Goal: Information Seeking & Learning: Learn about a topic

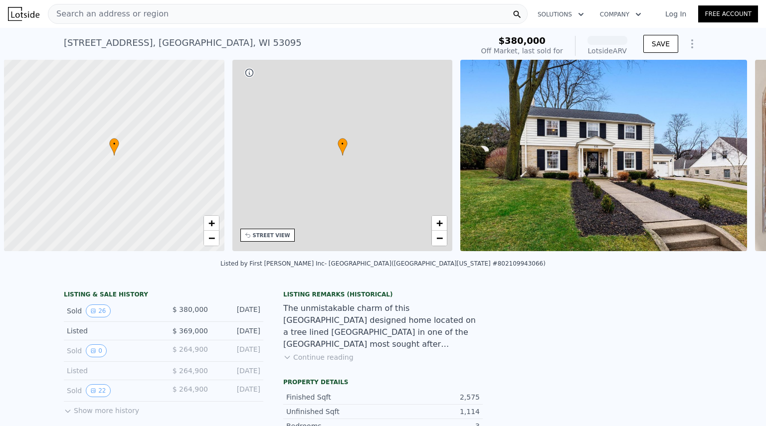
scroll to position [0, 4]
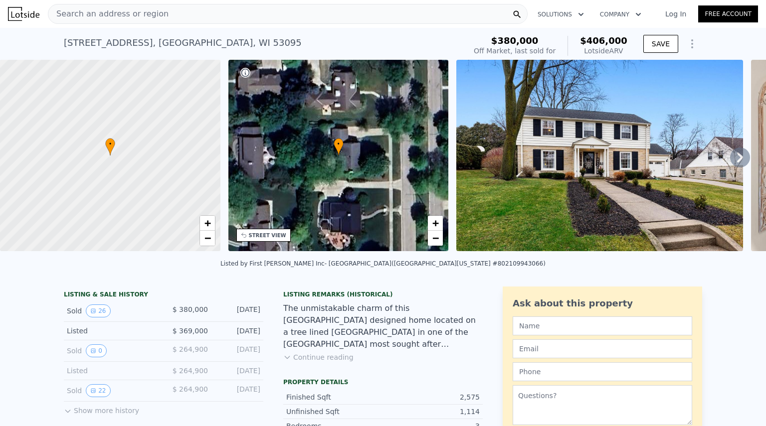
click at [730, 168] on icon at bounding box center [740, 158] width 20 height 20
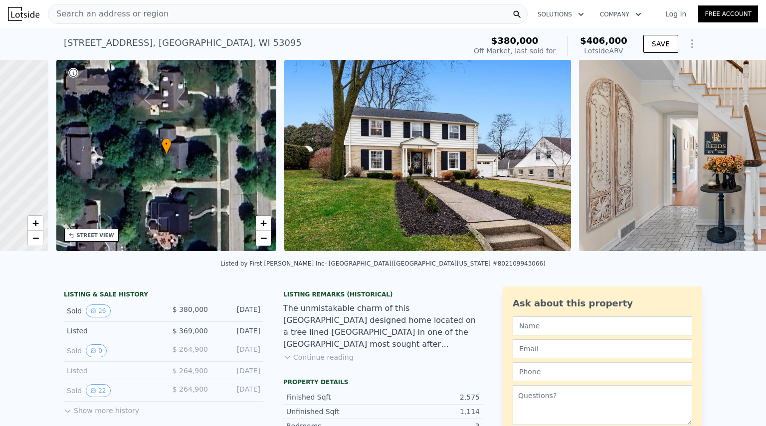
scroll to position [0, 232]
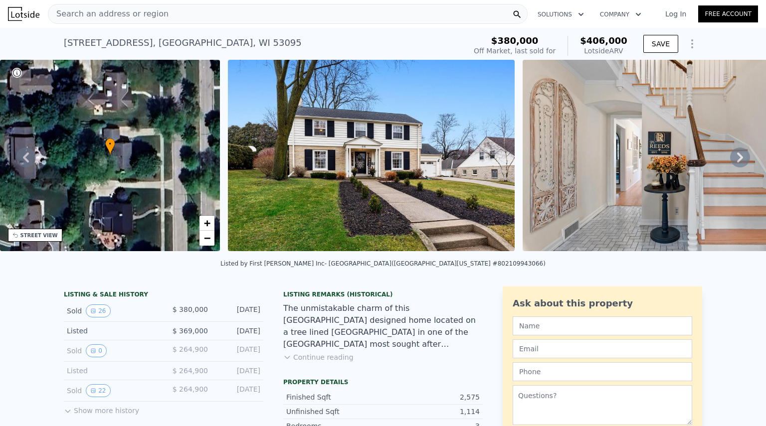
click at [368, 211] on img at bounding box center [371, 155] width 287 height 191
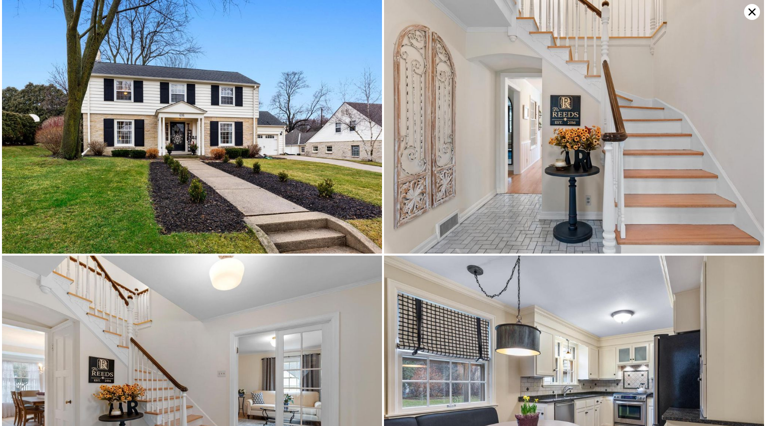
click at [228, 197] on img at bounding box center [192, 127] width 380 height 254
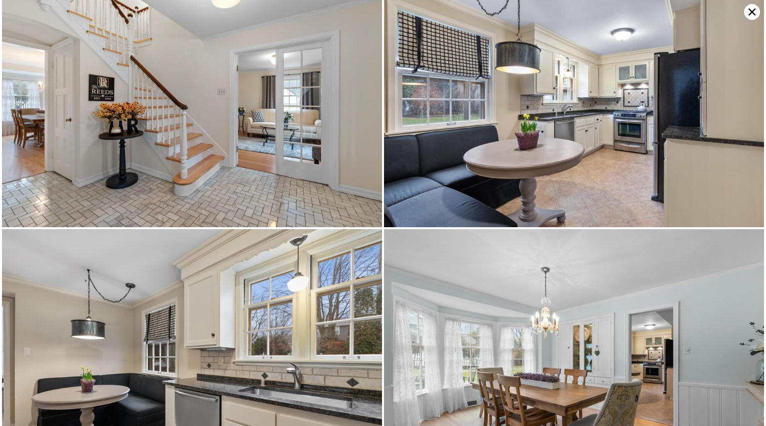
scroll to position [0, 0]
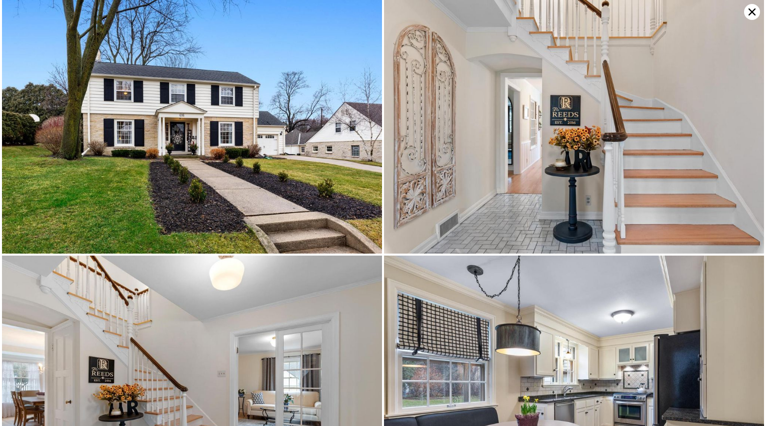
click at [353, 175] on img at bounding box center [192, 127] width 380 height 254
click at [750, 3] on img at bounding box center [574, 127] width 380 height 254
drag, startPoint x: 749, startPoint y: 7, endPoint x: 753, endPoint y: 2, distance: 5.7
click at [753, 2] on div at bounding box center [383, 213] width 766 height 426
click at [752, 12] on icon at bounding box center [751, 11] width 7 height 7
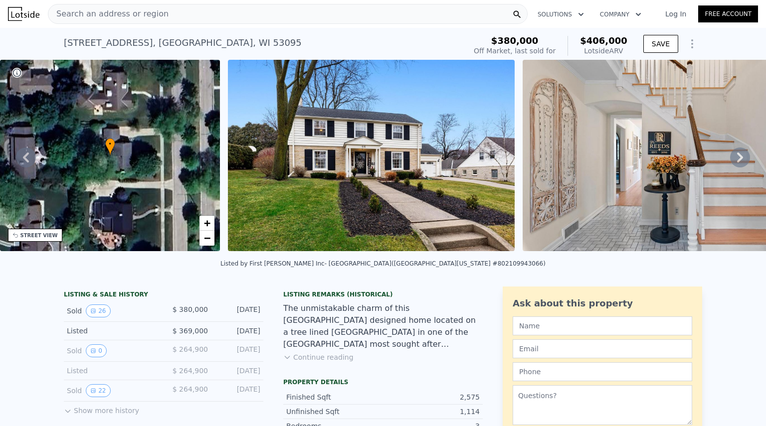
click at [735, 155] on icon at bounding box center [740, 158] width 20 height 20
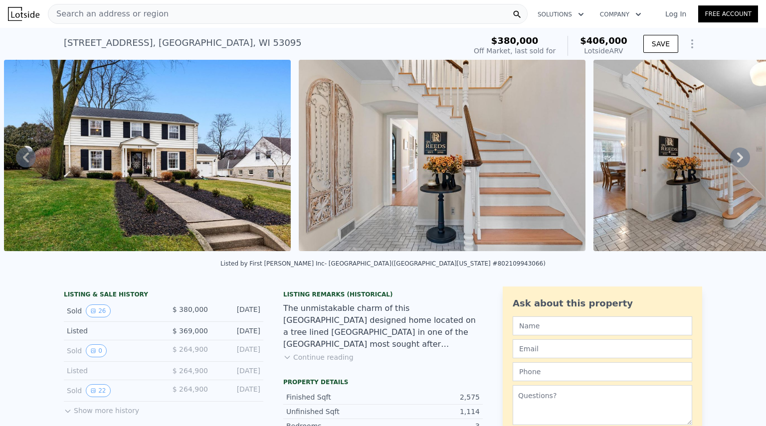
click at [735, 155] on icon at bounding box center [740, 158] width 20 height 20
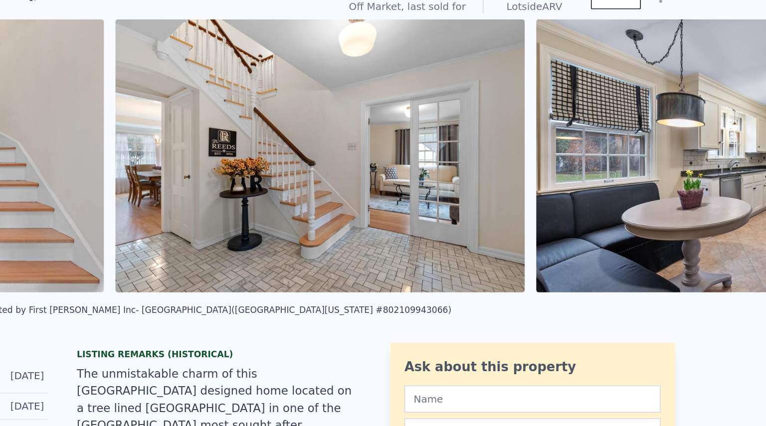
scroll to position [0, 751]
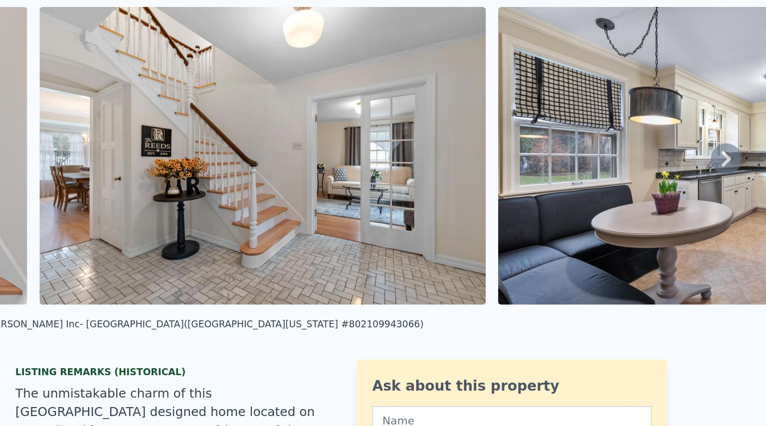
click at [737, 159] on icon at bounding box center [740, 158] width 6 height 10
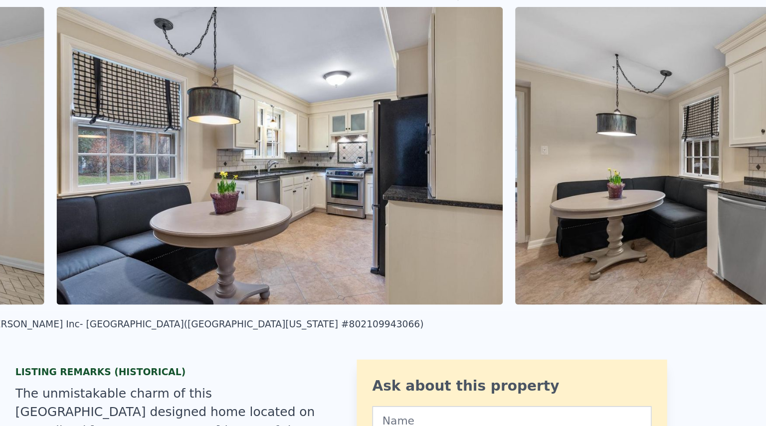
scroll to position [0, 1046]
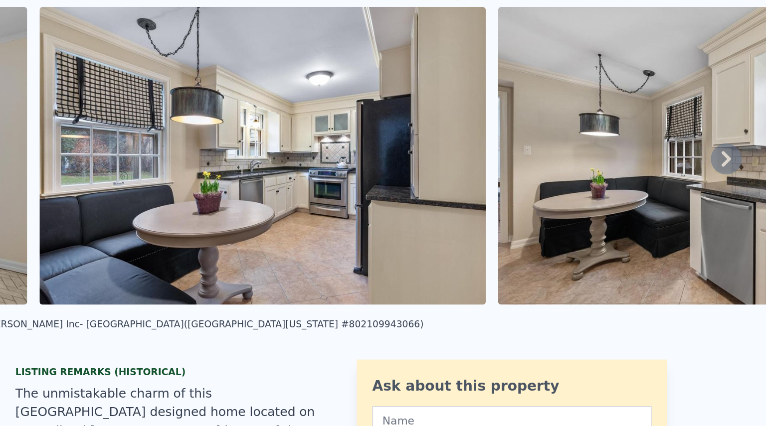
click at [731, 160] on icon at bounding box center [740, 158] width 20 height 20
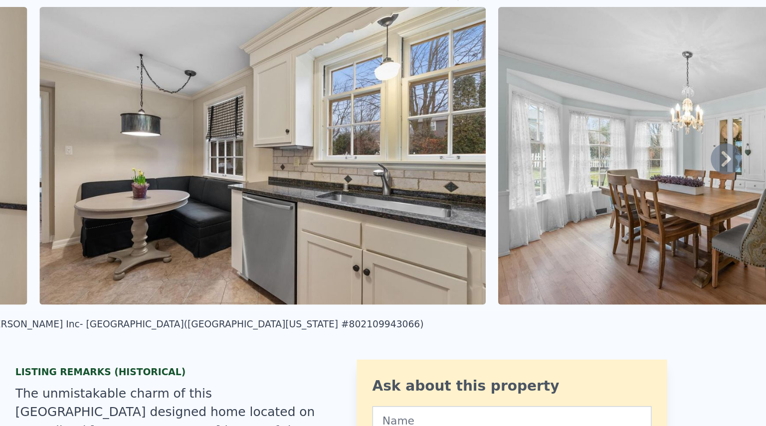
click at [731, 160] on icon at bounding box center [740, 158] width 20 height 20
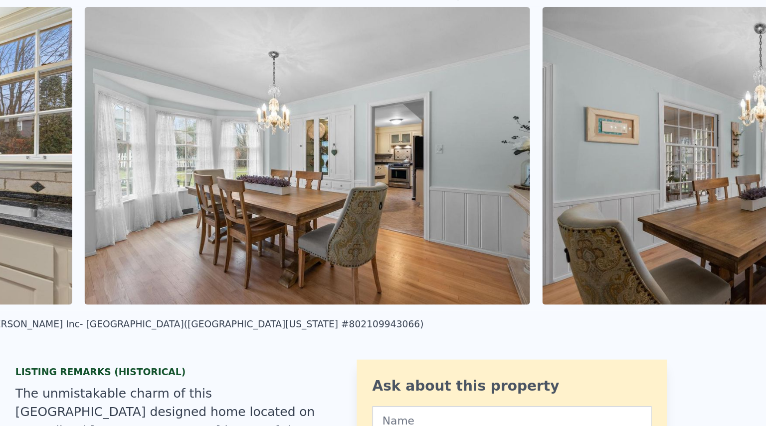
scroll to position [0, 1635]
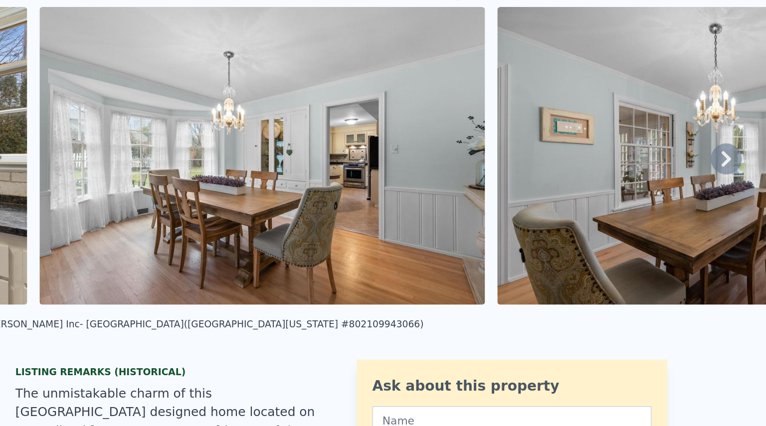
click at [731, 160] on icon at bounding box center [740, 158] width 20 height 20
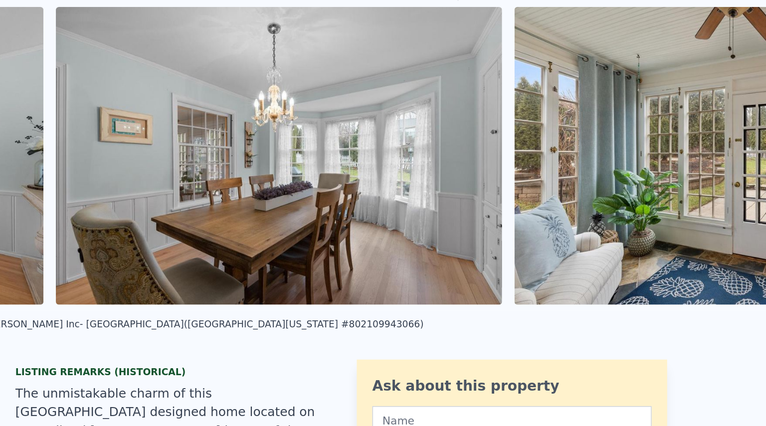
scroll to position [0, 1930]
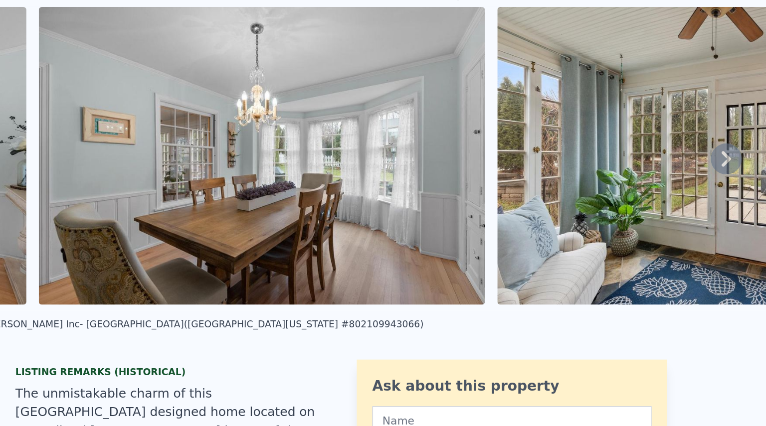
click at [731, 160] on icon at bounding box center [740, 158] width 20 height 20
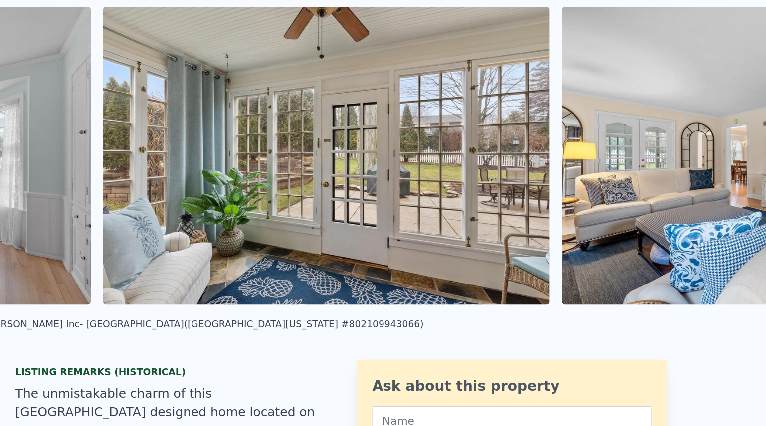
scroll to position [0, 2224]
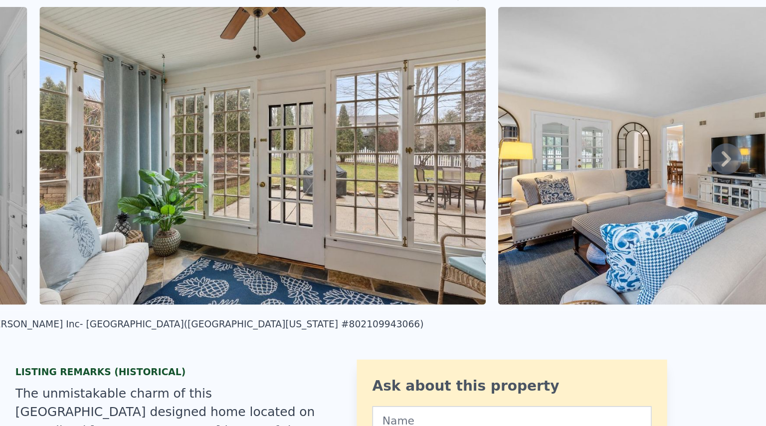
click at [731, 160] on icon at bounding box center [740, 158] width 20 height 20
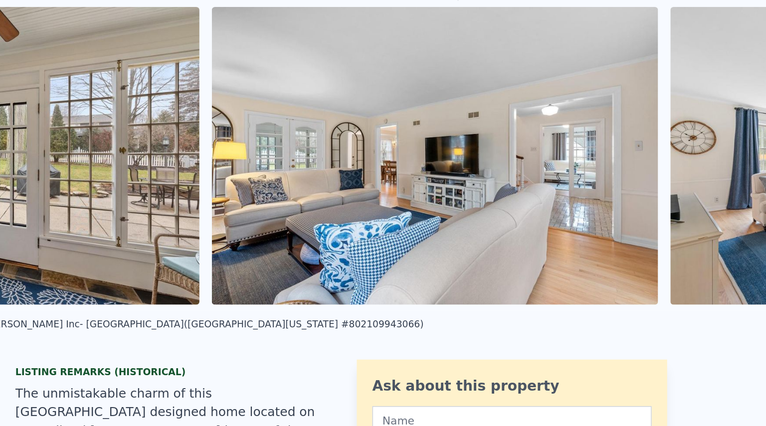
scroll to position [0, 2518]
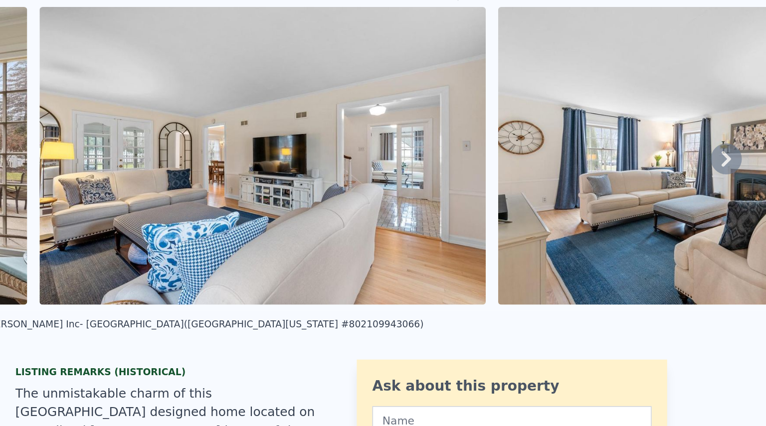
click at [731, 160] on icon at bounding box center [740, 158] width 20 height 20
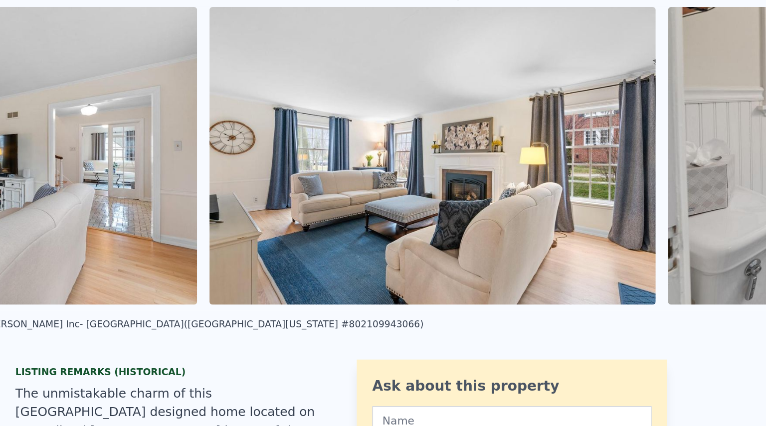
scroll to position [0, 2813]
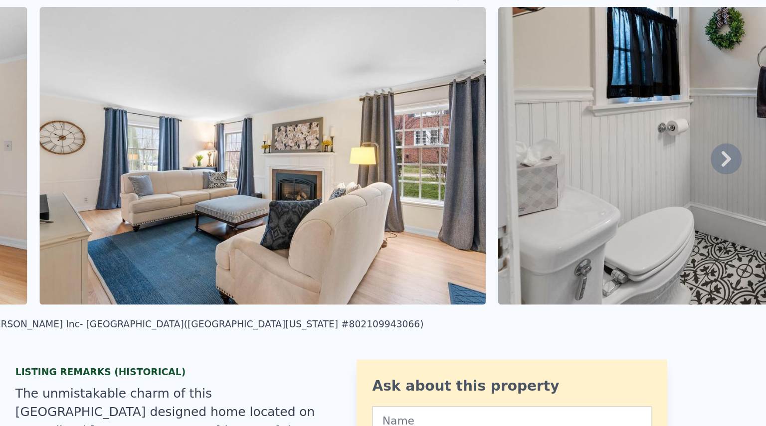
click at [731, 160] on icon at bounding box center [740, 158] width 20 height 20
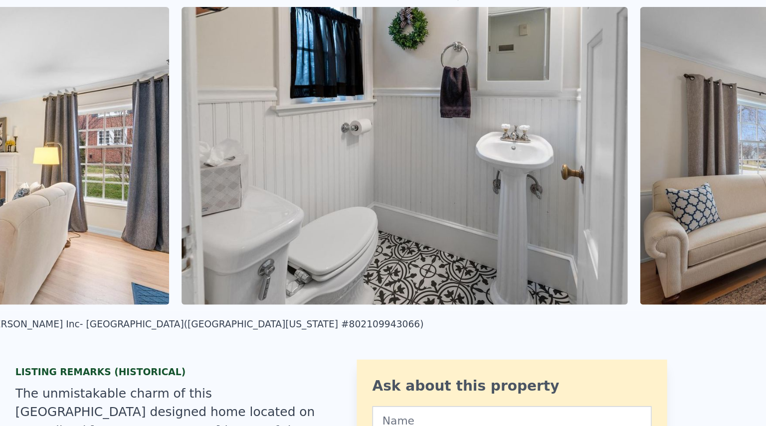
scroll to position [0, 3108]
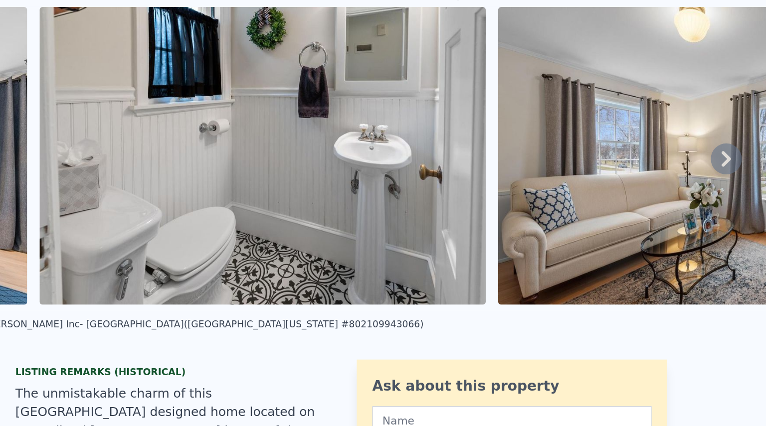
click at [731, 160] on icon at bounding box center [740, 158] width 20 height 20
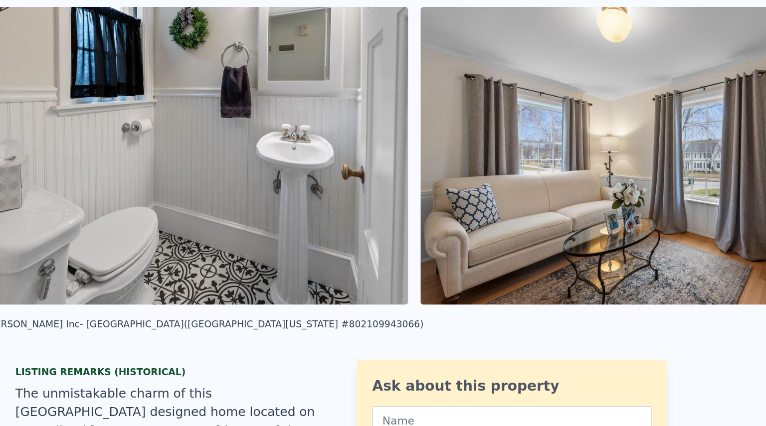
scroll to position [0, 3402]
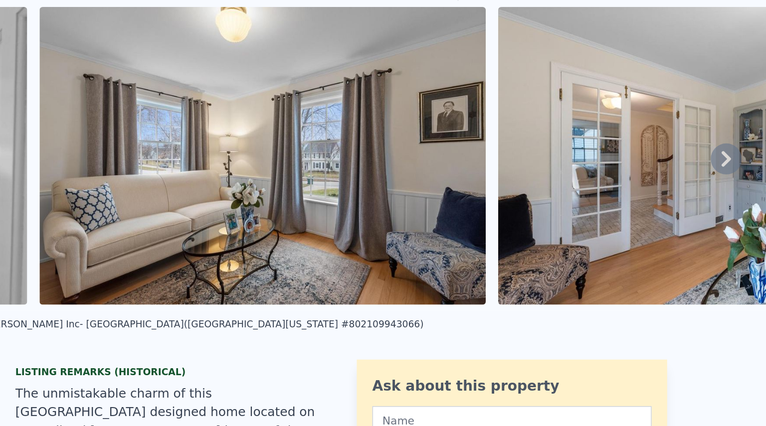
click at [731, 160] on icon at bounding box center [740, 158] width 20 height 20
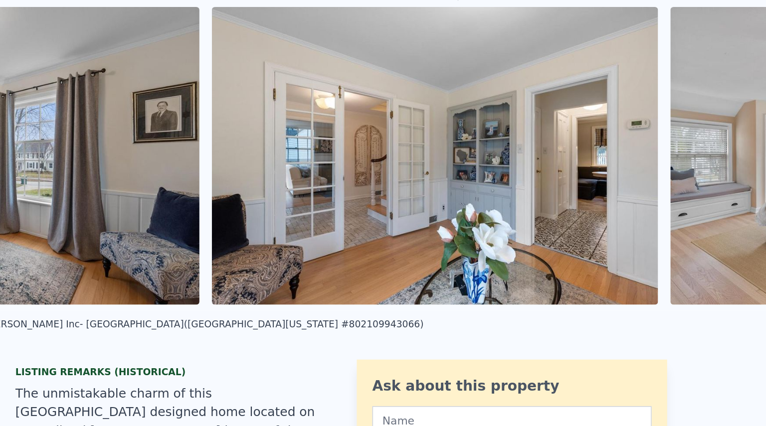
scroll to position [0, 3697]
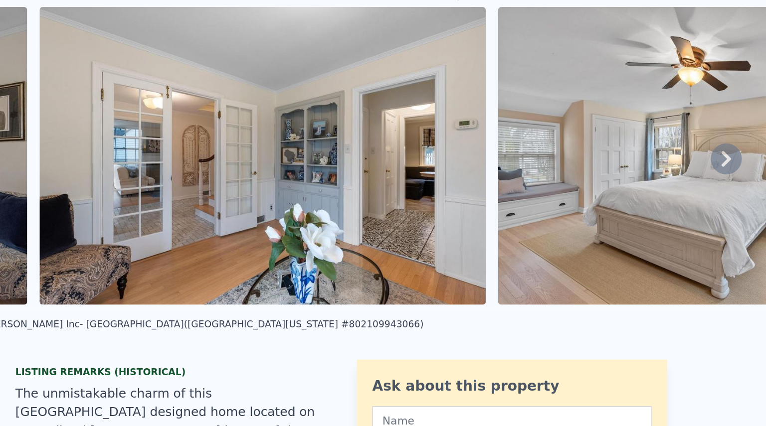
click at [731, 160] on icon at bounding box center [740, 158] width 20 height 20
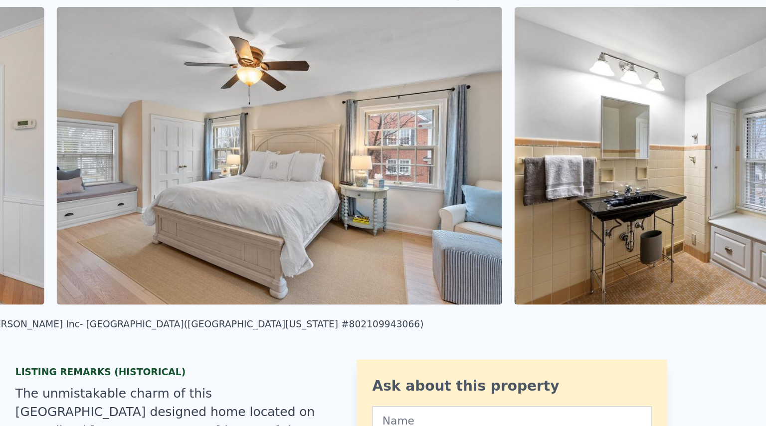
scroll to position [0, 3992]
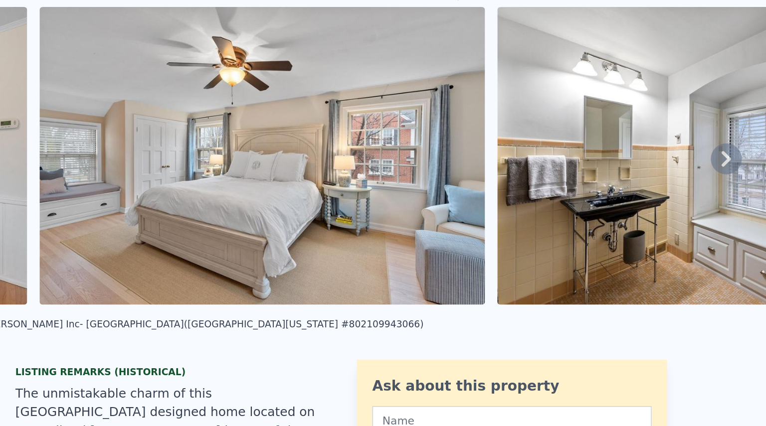
click at [731, 160] on icon at bounding box center [740, 158] width 20 height 20
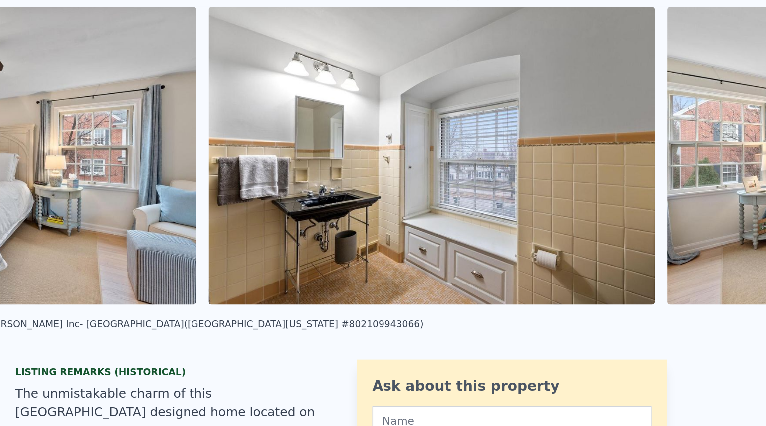
scroll to position [0, 4286]
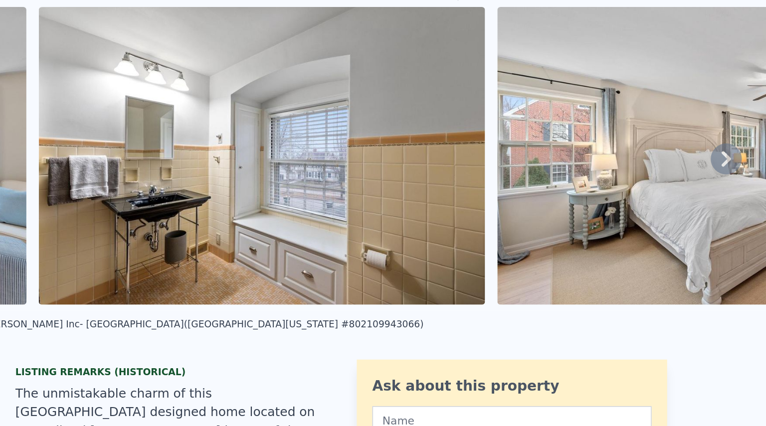
click at [731, 160] on icon at bounding box center [740, 158] width 20 height 20
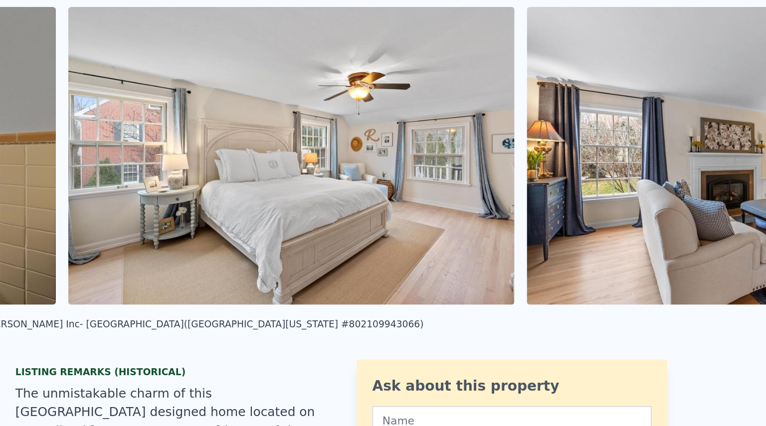
scroll to position [0, 4581]
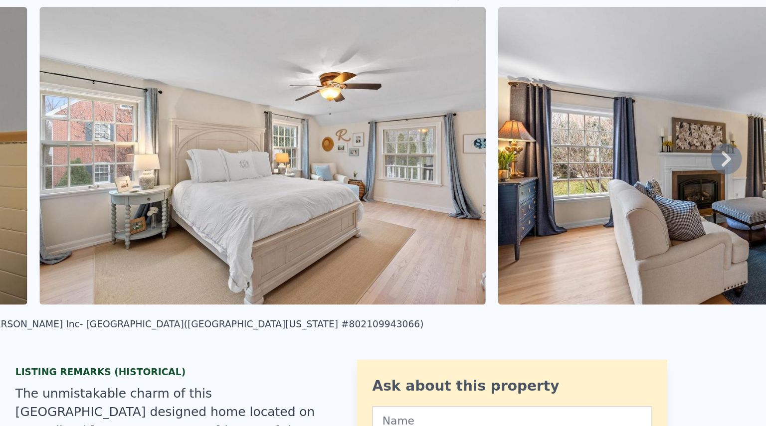
click at [731, 160] on icon at bounding box center [740, 158] width 20 height 20
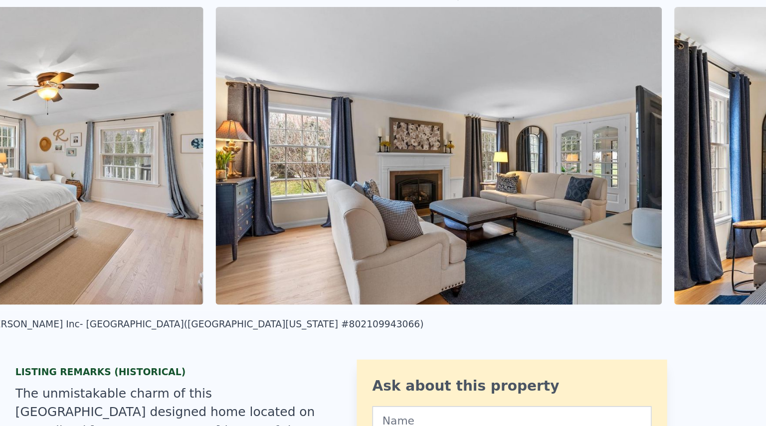
scroll to position [0, 4875]
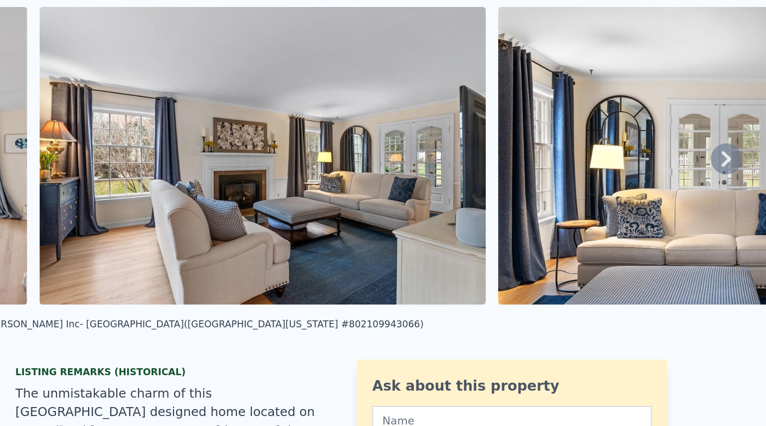
click at [731, 160] on icon at bounding box center [740, 158] width 20 height 20
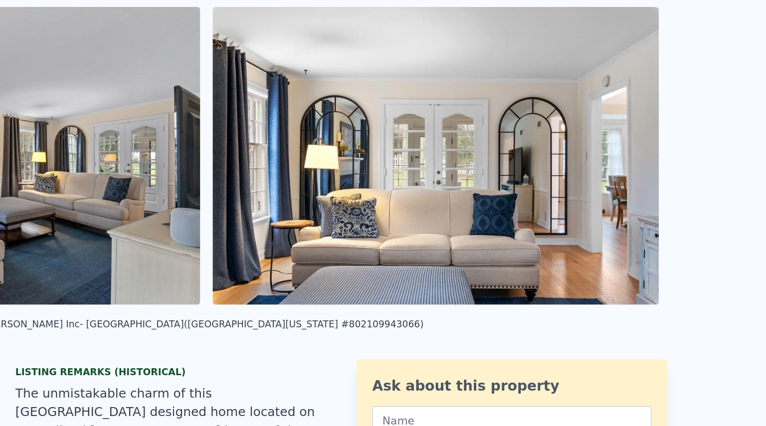
scroll to position [0, 5170]
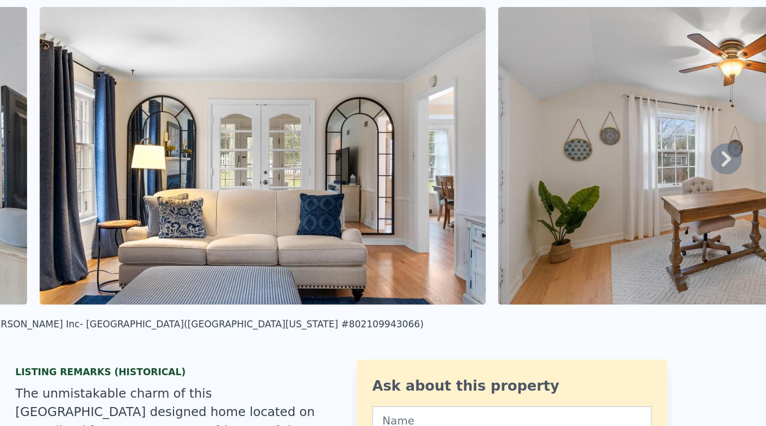
click at [731, 160] on icon at bounding box center [740, 158] width 20 height 20
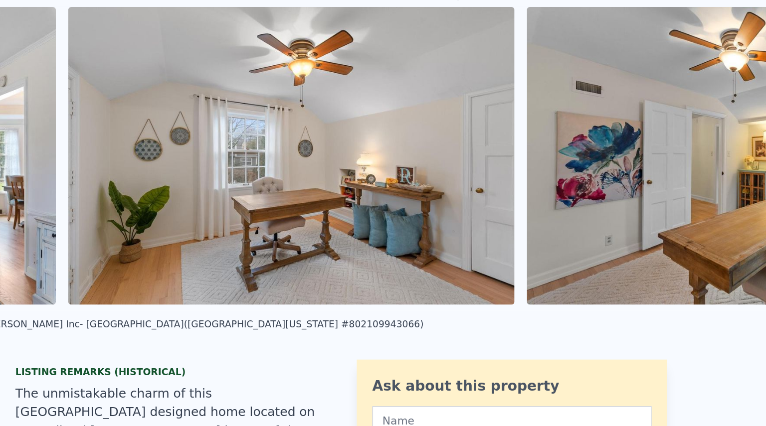
scroll to position [0, 5465]
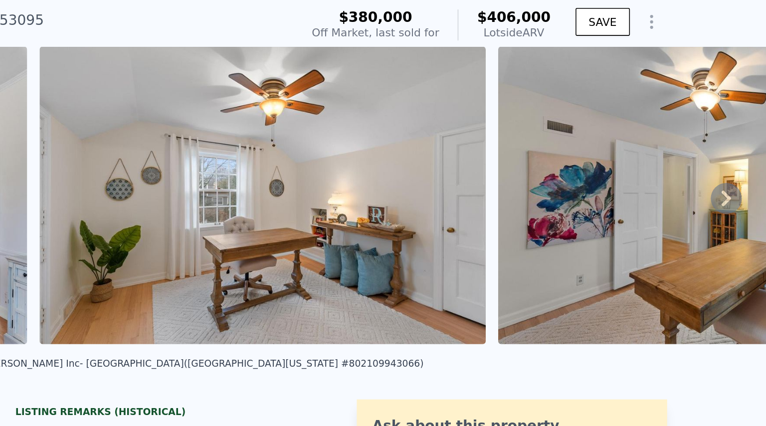
click at [733, 157] on icon at bounding box center [740, 158] width 20 height 20
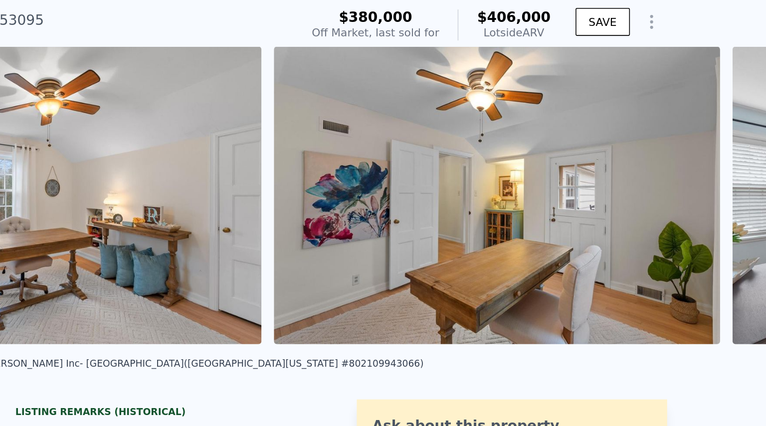
scroll to position [0, 5759]
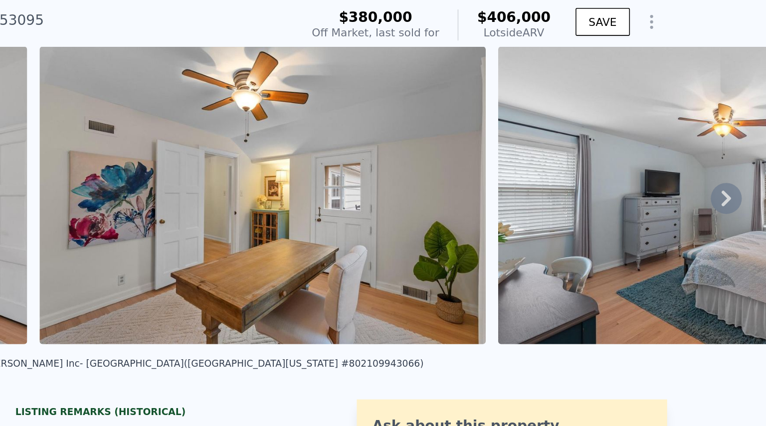
click at [733, 157] on icon at bounding box center [740, 158] width 20 height 20
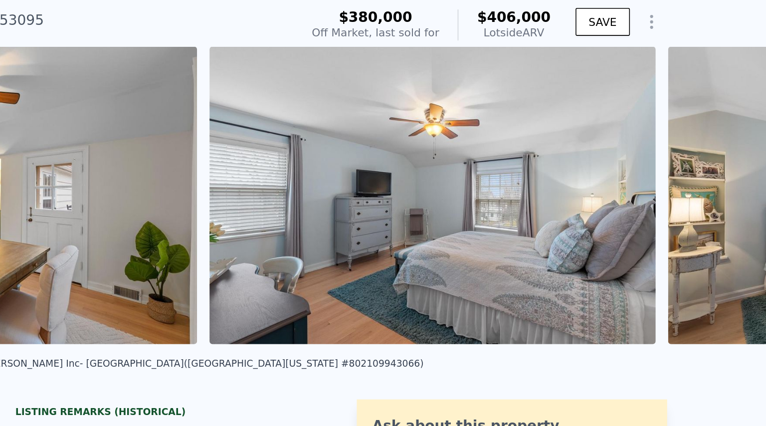
scroll to position [0, 6054]
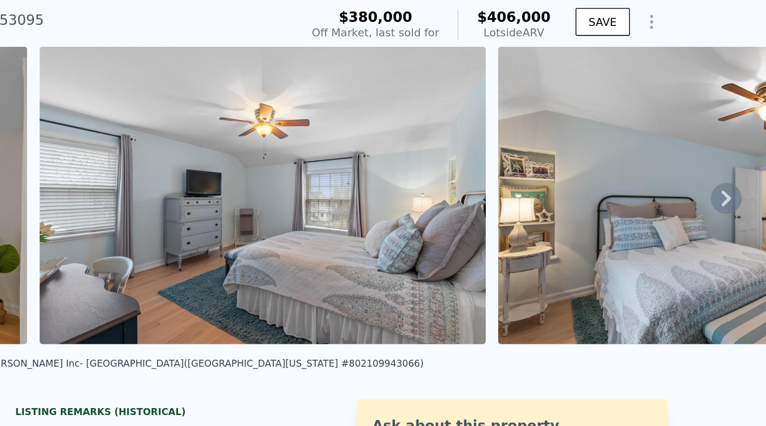
click at [733, 157] on icon at bounding box center [740, 158] width 20 height 20
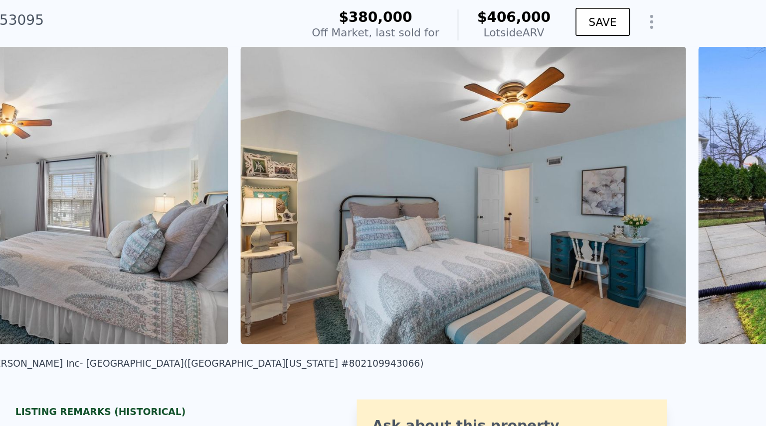
scroll to position [0, 6349]
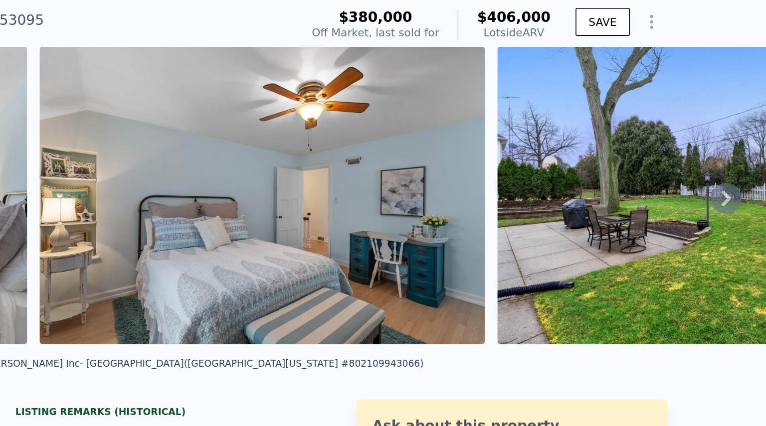
click at [733, 157] on icon at bounding box center [740, 158] width 20 height 20
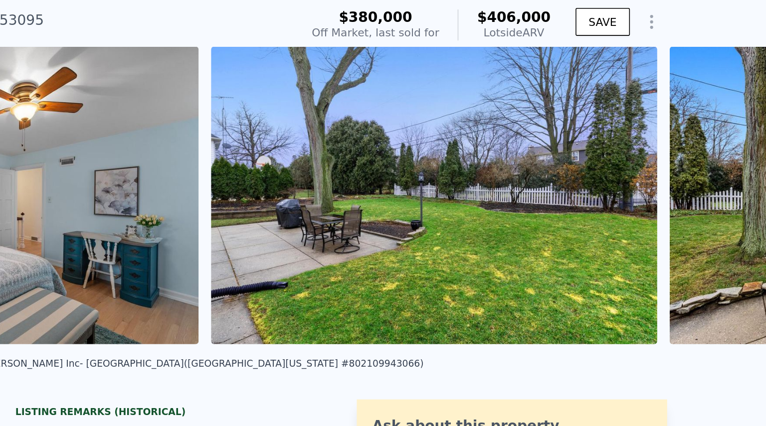
scroll to position [0, 6643]
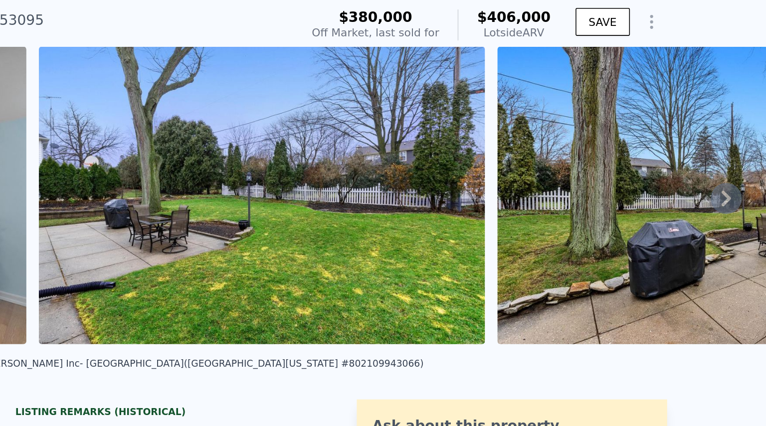
click at [733, 157] on icon at bounding box center [740, 158] width 20 height 20
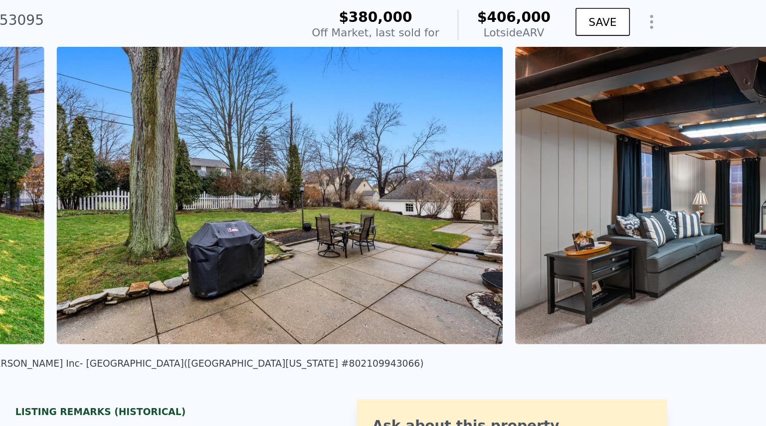
scroll to position [0, 6937]
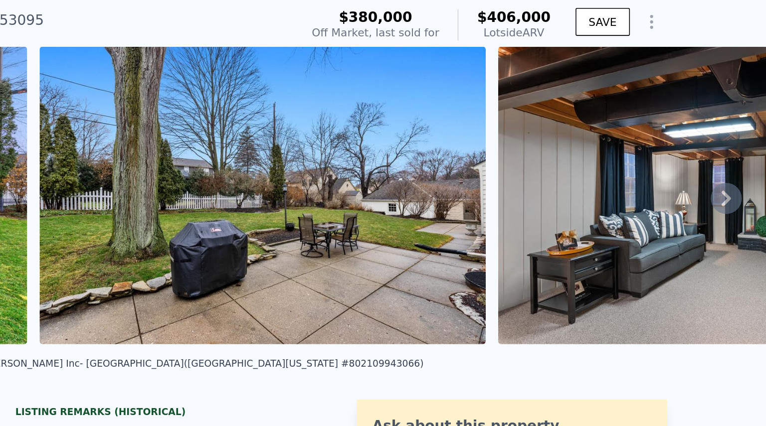
click at [733, 157] on icon at bounding box center [740, 158] width 20 height 20
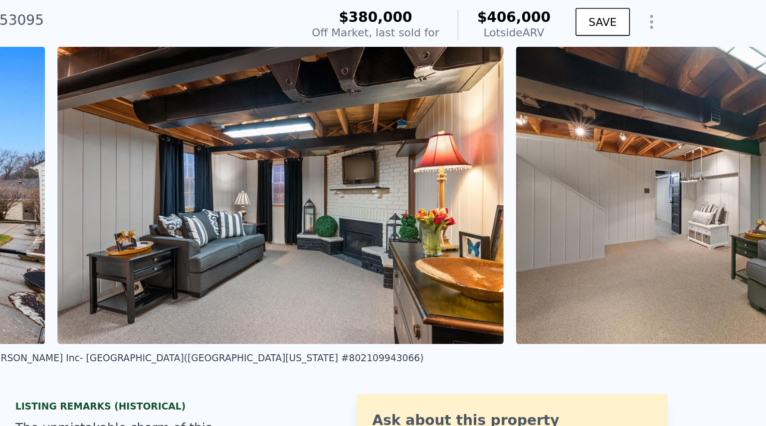
scroll to position [0, 7232]
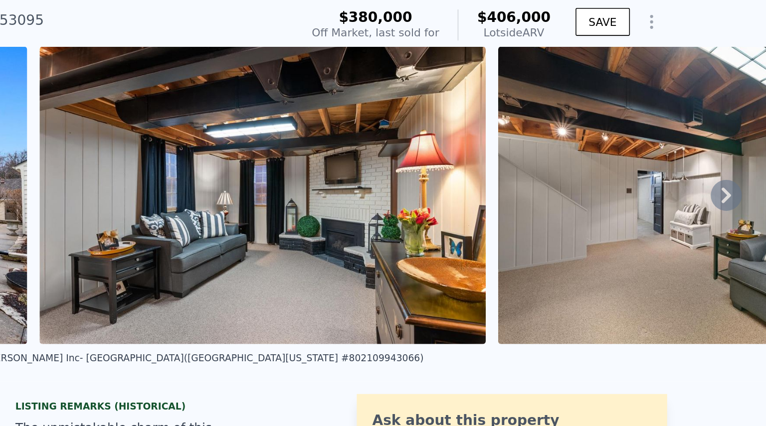
click at [737, 157] on icon at bounding box center [740, 156] width 6 height 10
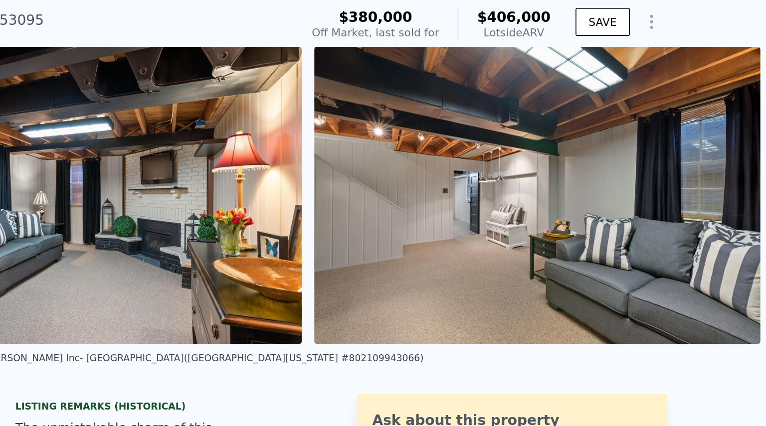
scroll to position [0, 7358]
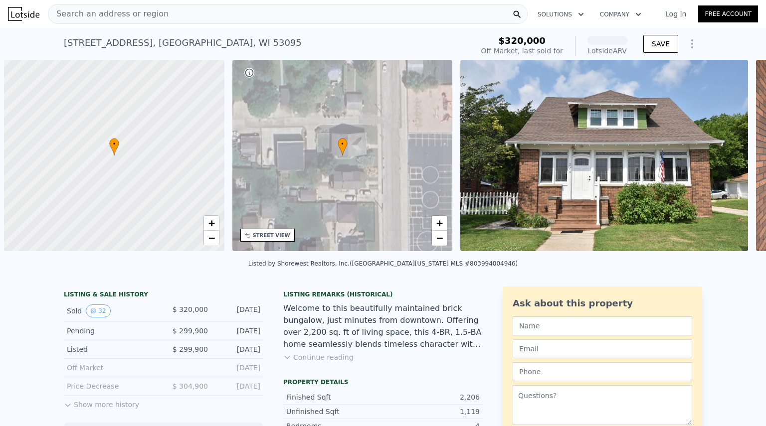
scroll to position [0, 4]
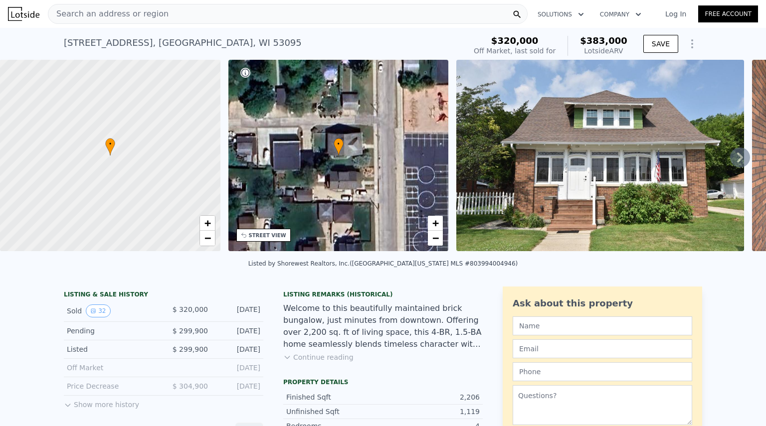
click at [730, 159] on icon at bounding box center [740, 158] width 20 height 20
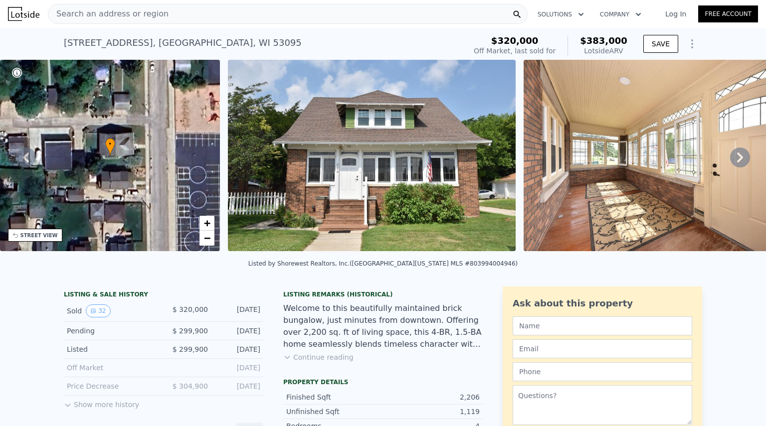
click at [730, 159] on icon at bounding box center [740, 158] width 20 height 20
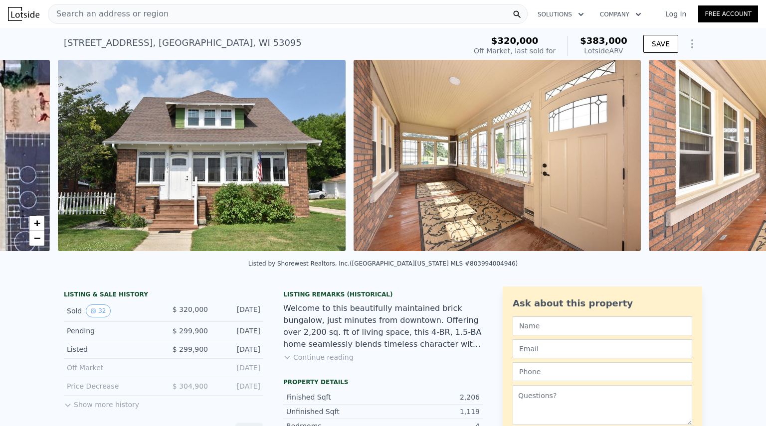
scroll to position [0, 456]
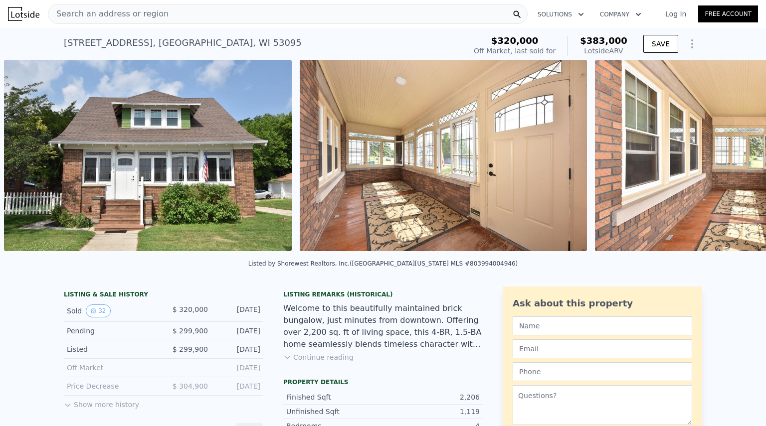
click at [730, 159] on div "• + − • + − STREET VIEW Loading... SATELLITE VIEW" at bounding box center [383, 157] width 766 height 195
click at [730, 159] on icon at bounding box center [740, 158] width 20 height 20
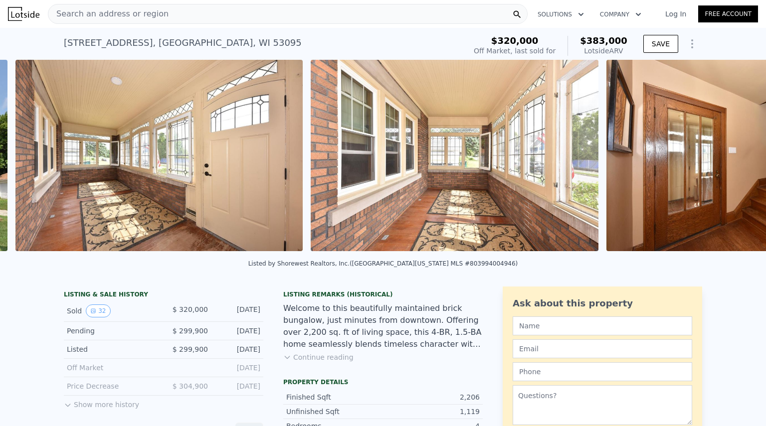
scroll to position [0, 752]
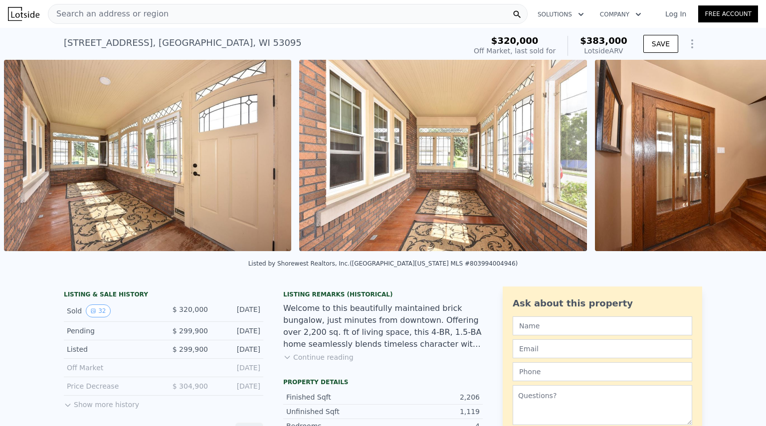
click at [730, 159] on div "• + − • + − STREET VIEW Loading... SATELLITE VIEW" at bounding box center [383, 157] width 766 height 195
click at [730, 159] on icon at bounding box center [740, 158] width 20 height 20
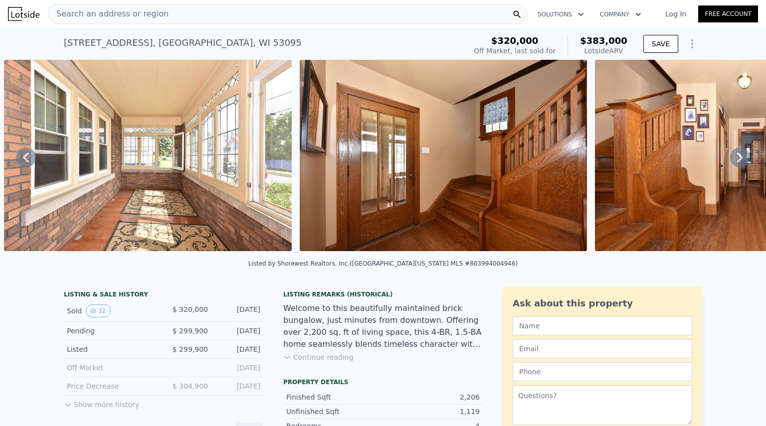
click at [730, 159] on icon at bounding box center [740, 158] width 20 height 20
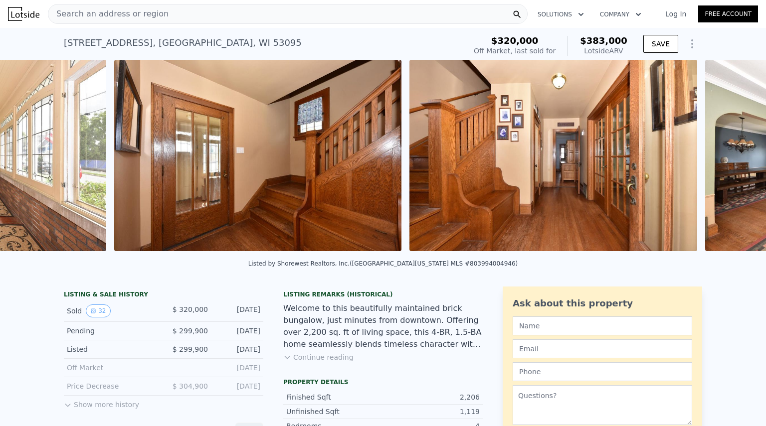
scroll to position [0, 1343]
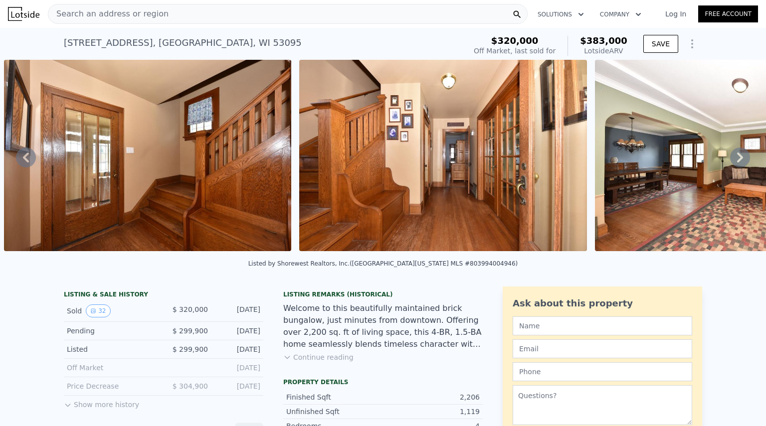
click at [730, 159] on icon at bounding box center [740, 158] width 20 height 20
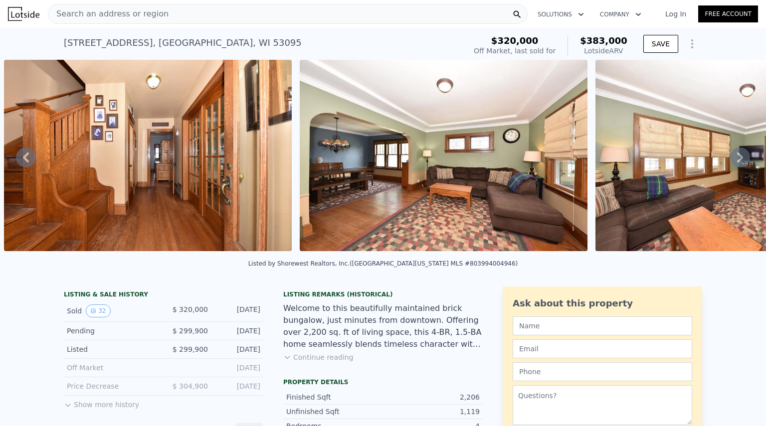
click at [730, 159] on icon at bounding box center [740, 158] width 20 height 20
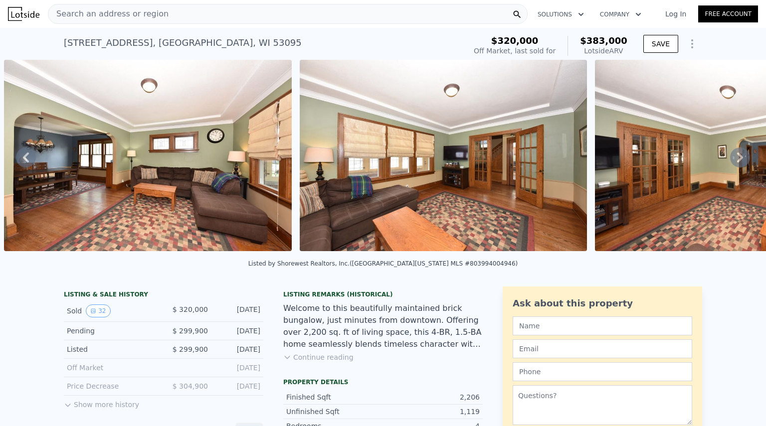
click at [730, 159] on icon at bounding box center [740, 158] width 20 height 20
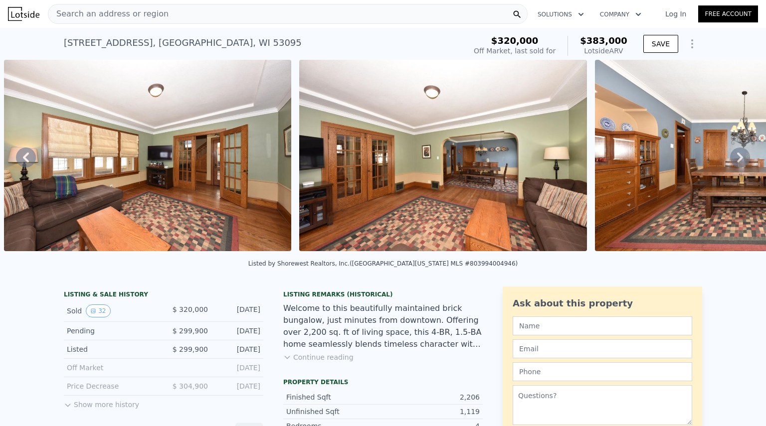
click at [730, 159] on icon at bounding box center [740, 158] width 20 height 20
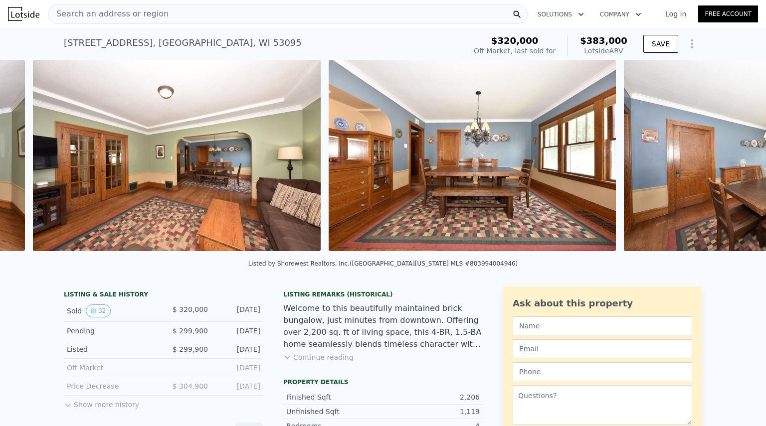
scroll to position [0, 2524]
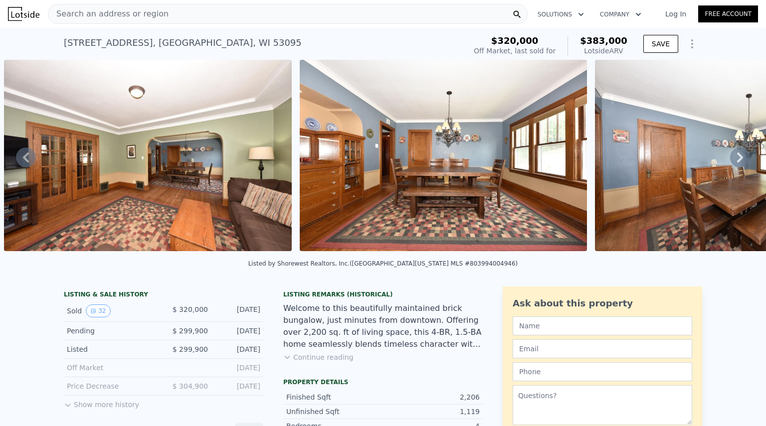
click at [730, 159] on div "• + − • + − STREET VIEW Loading... SATELLITE VIEW" at bounding box center [383, 157] width 766 height 195
click at [730, 159] on icon at bounding box center [740, 158] width 20 height 20
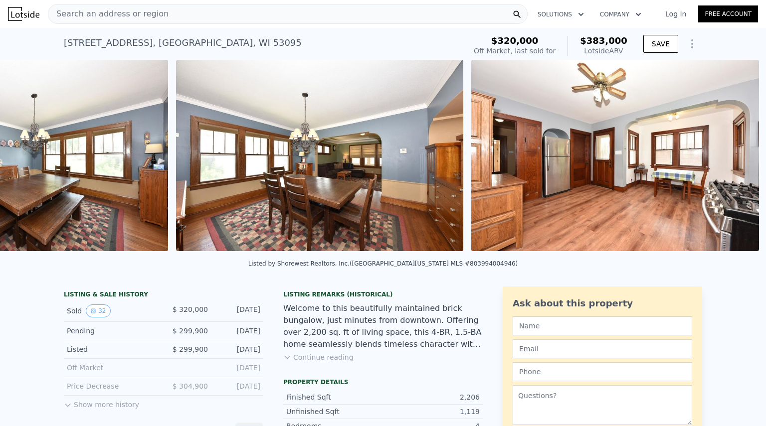
scroll to position [0, 3411]
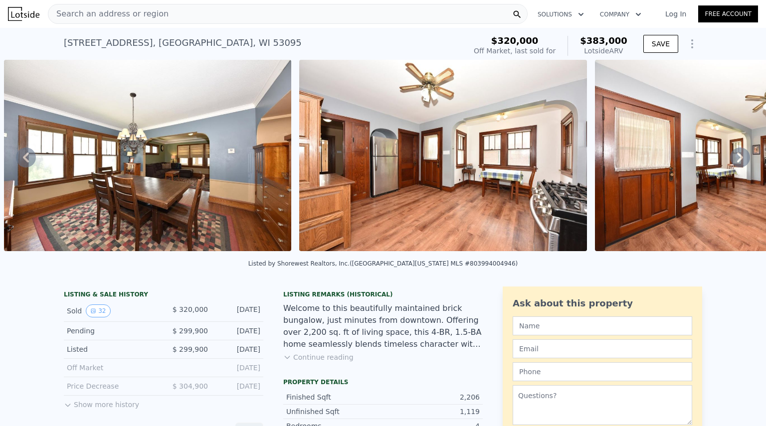
click at [730, 159] on icon at bounding box center [740, 158] width 20 height 20
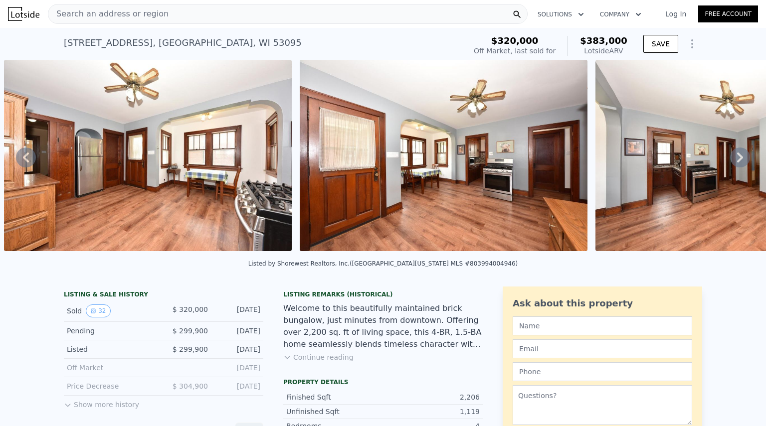
click at [730, 159] on icon at bounding box center [740, 158] width 20 height 20
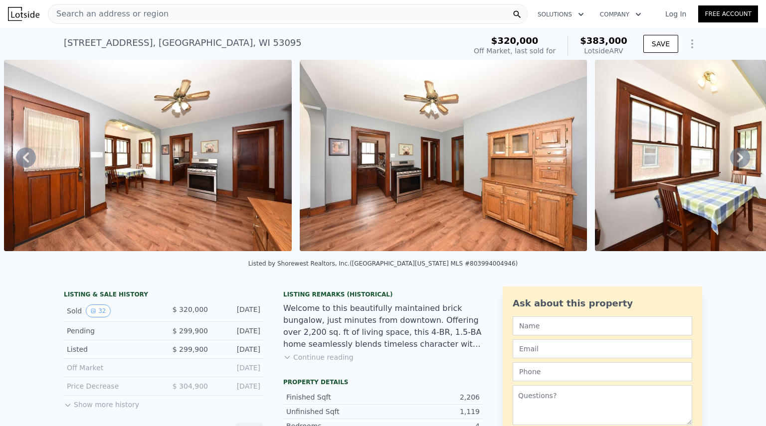
click at [730, 159] on icon at bounding box center [740, 158] width 20 height 20
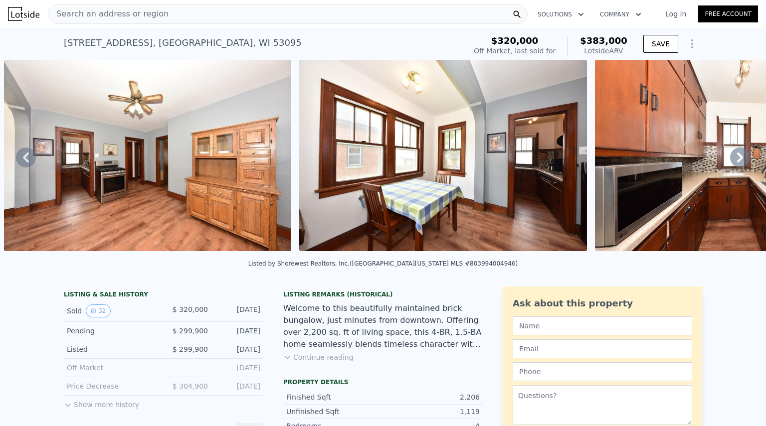
click at [730, 159] on icon at bounding box center [740, 158] width 20 height 20
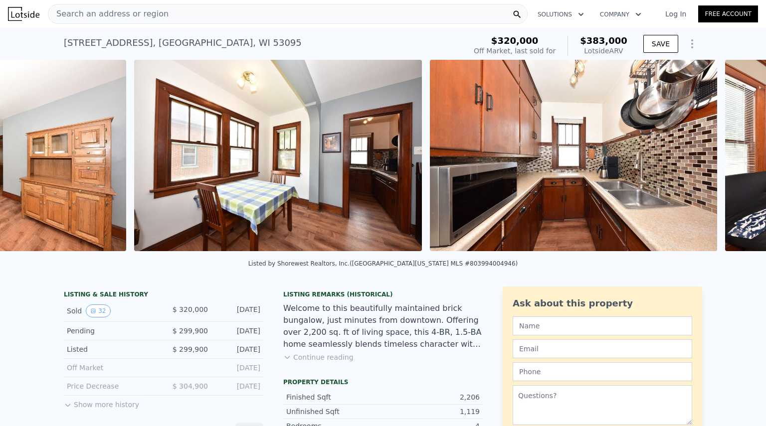
scroll to position [0, 4593]
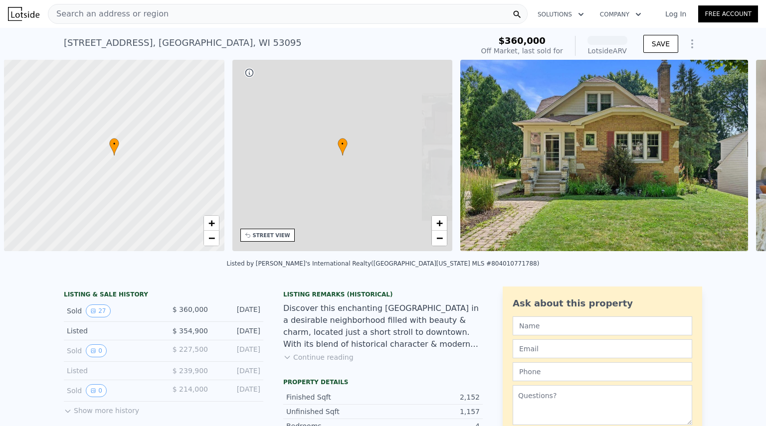
scroll to position [0, 4]
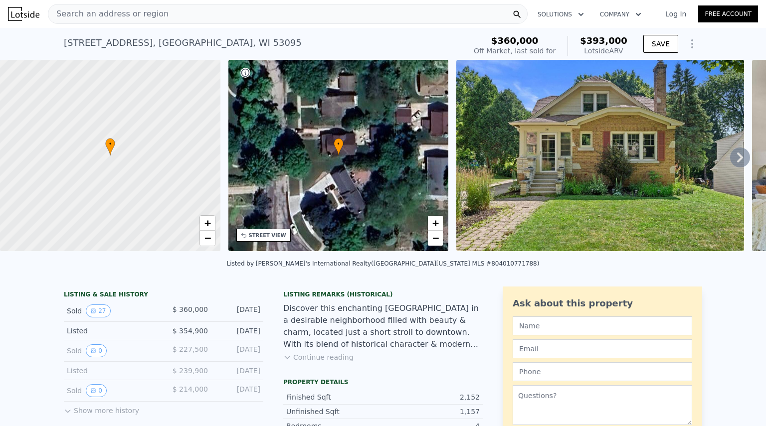
click at [737, 162] on icon at bounding box center [740, 158] width 6 height 10
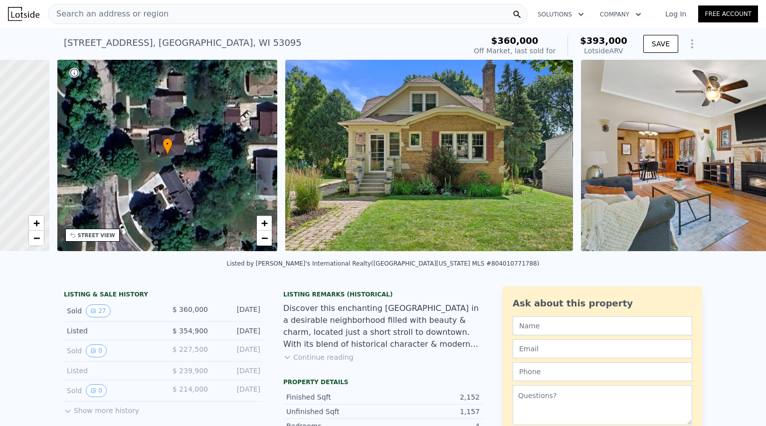
scroll to position [0, 232]
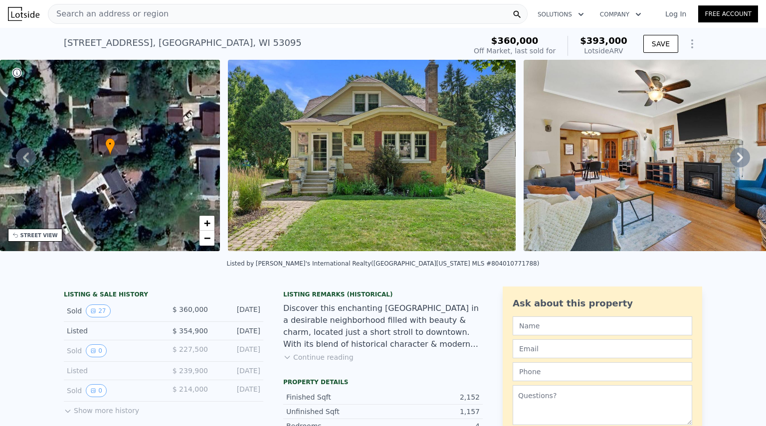
click at [737, 162] on icon at bounding box center [740, 158] width 6 height 10
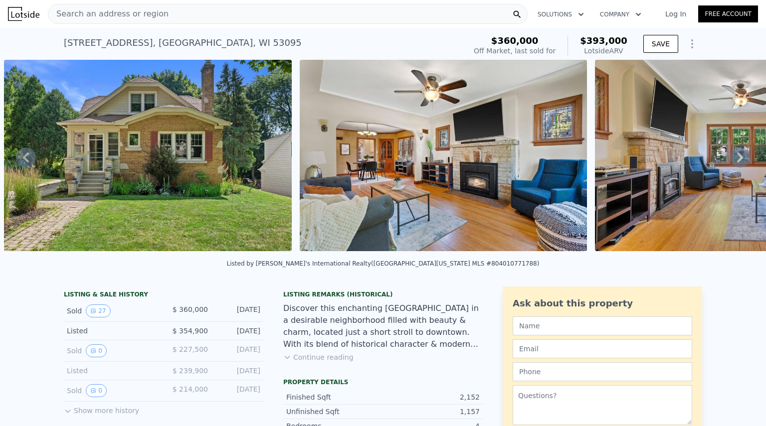
click at [737, 162] on icon at bounding box center [740, 158] width 6 height 10
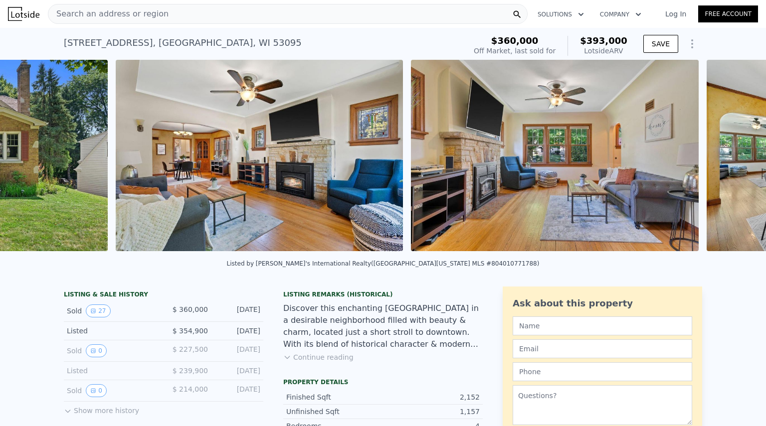
scroll to position [0, 752]
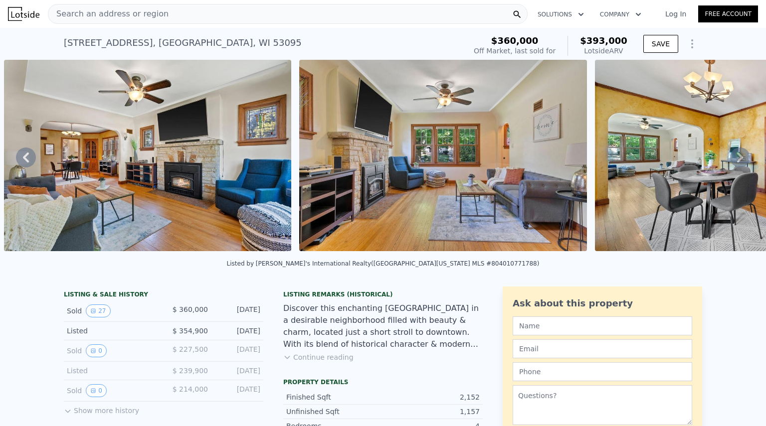
click at [737, 162] on icon at bounding box center [740, 158] width 6 height 10
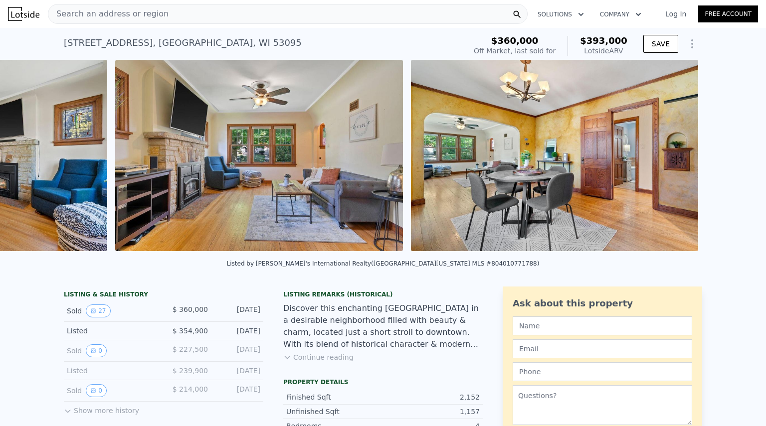
scroll to position [0, 1047]
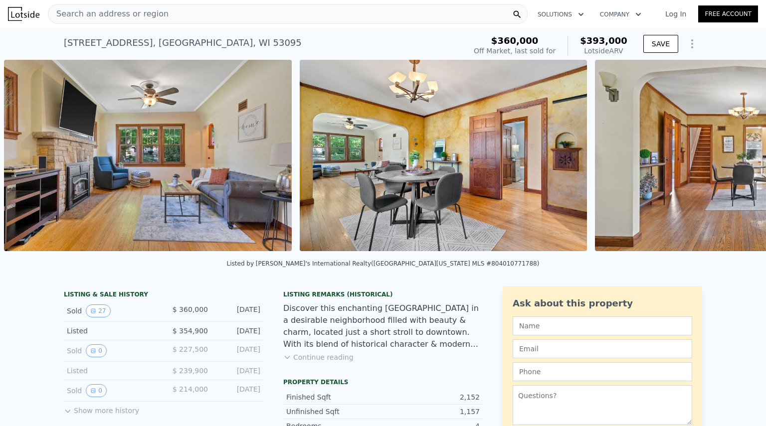
click at [733, 162] on div "• + − • + − STREET VIEW Loading... SATELLITE VIEW" at bounding box center [383, 157] width 766 height 195
click at [737, 162] on icon at bounding box center [740, 158] width 6 height 10
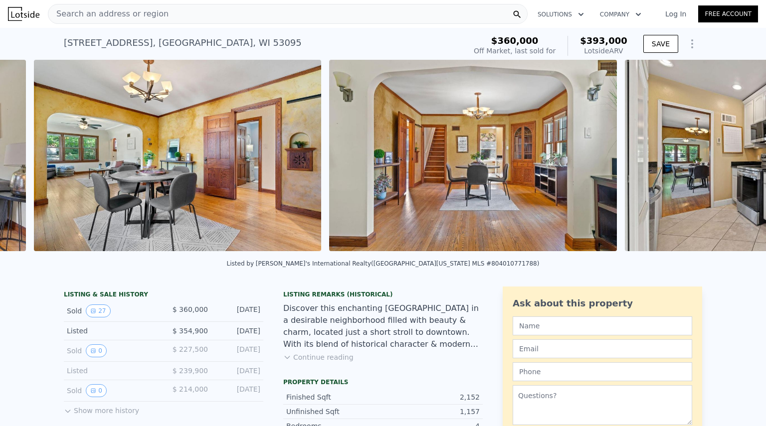
scroll to position [0, 1343]
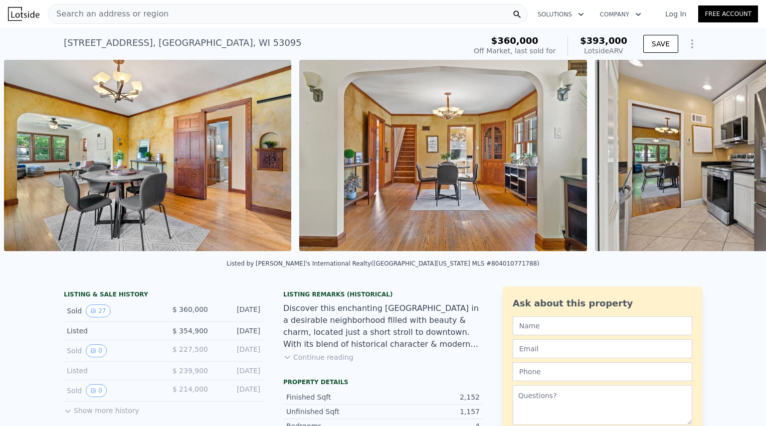
click at [733, 162] on div "• + − • + − STREET VIEW Loading... SATELLITE VIEW" at bounding box center [383, 157] width 766 height 195
click at [737, 162] on icon at bounding box center [740, 158] width 6 height 10
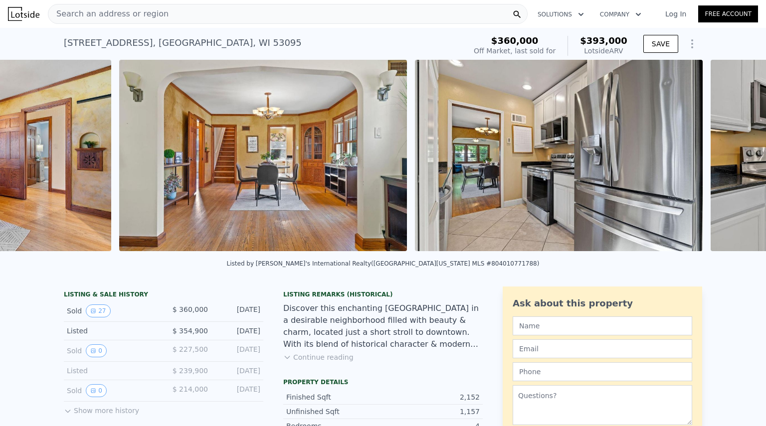
scroll to position [0, 1638]
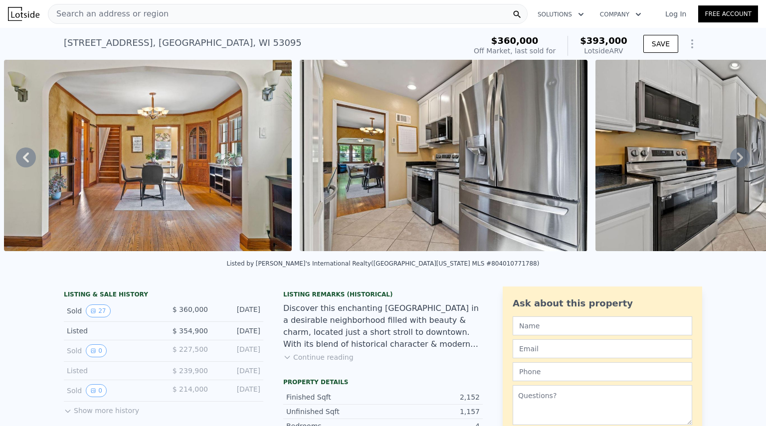
click at [733, 162] on div "• + − • + − STREET VIEW Loading... SATELLITE VIEW" at bounding box center [383, 157] width 766 height 195
click at [737, 162] on icon at bounding box center [740, 158] width 6 height 10
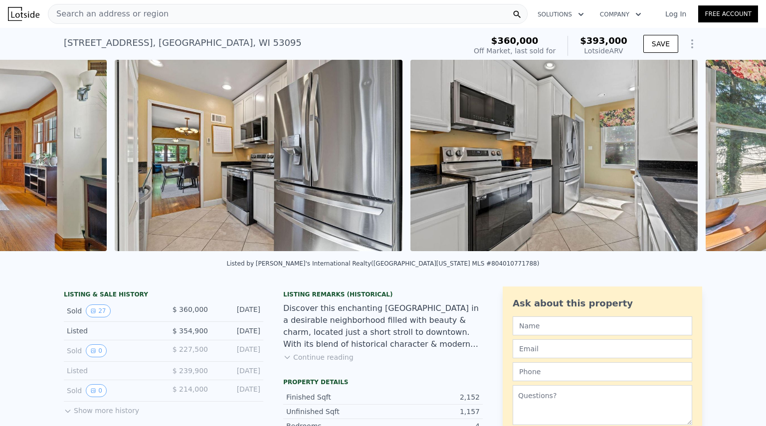
scroll to position [0, 1934]
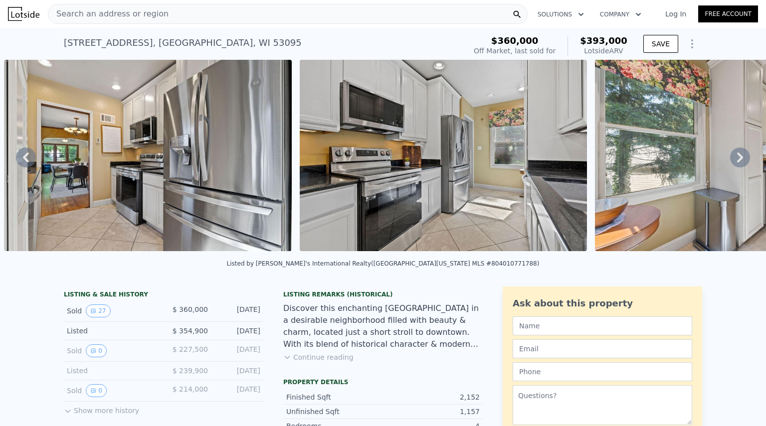
click at [737, 162] on icon at bounding box center [740, 158] width 6 height 10
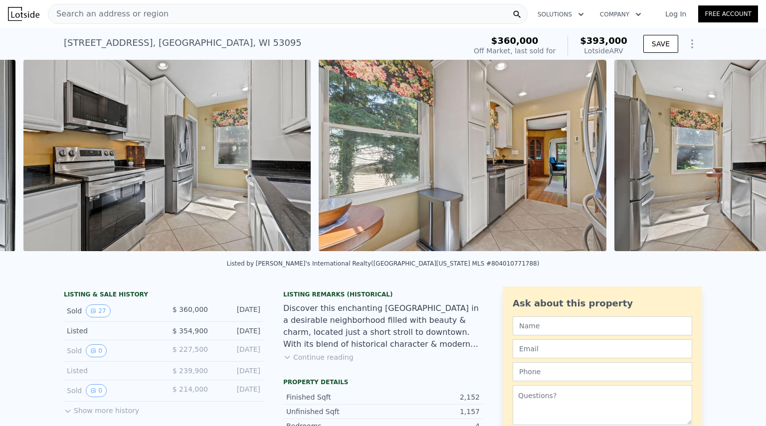
scroll to position [0, 2229]
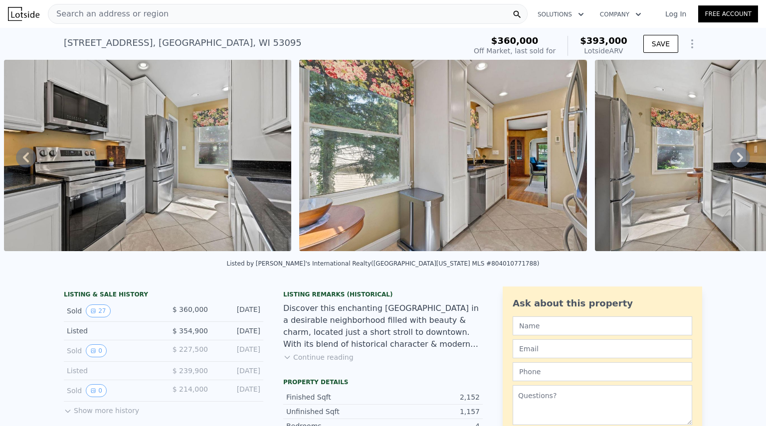
click at [737, 162] on icon at bounding box center [740, 158] width 6 height 10
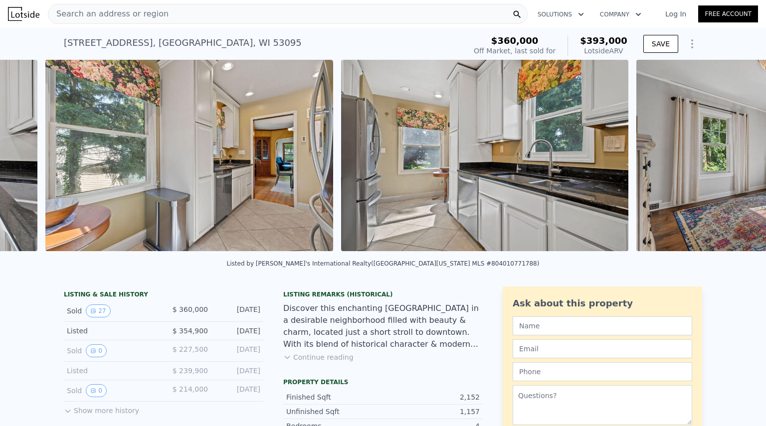
scroll to position [0, 2524]
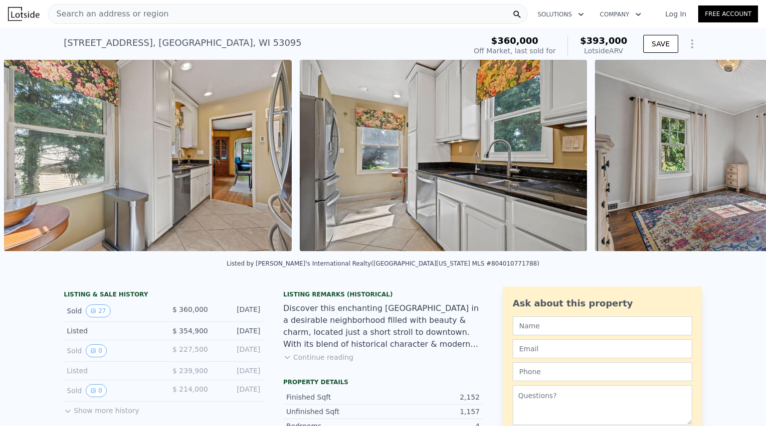
click at [733, 162] on img at bounding box center [739, 155] width 288 height 191
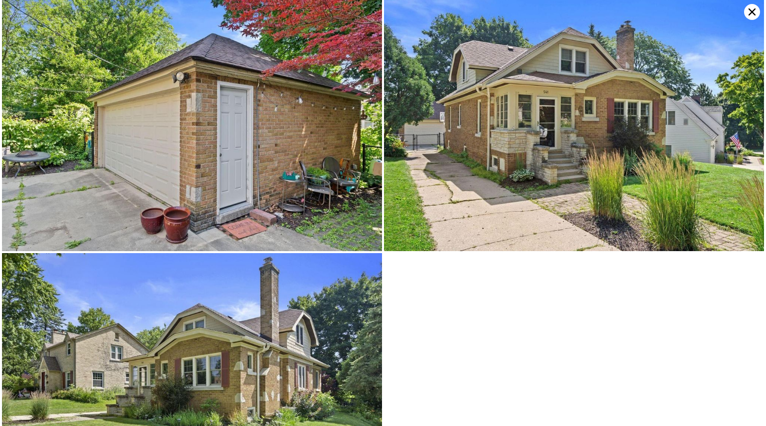
scroll to position [3030, 0]
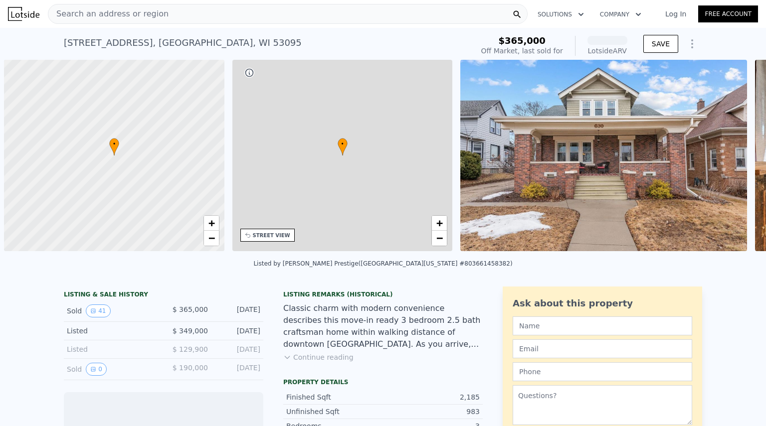
scroll to position [0, 4]
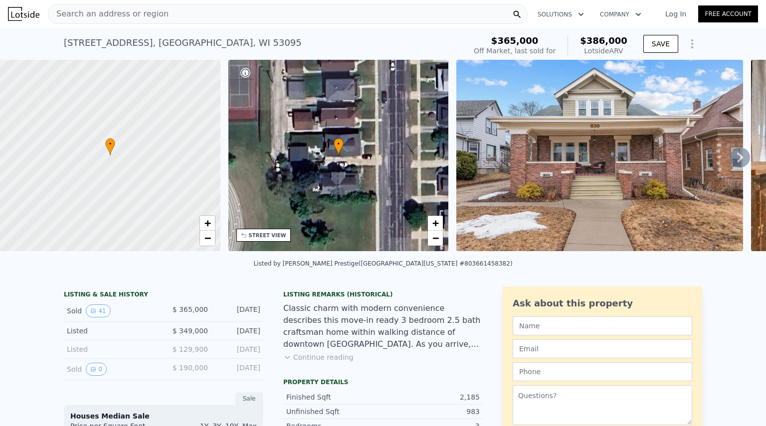
click at [603, 181] on img at bounding box center [599, 155] width 287 height 191
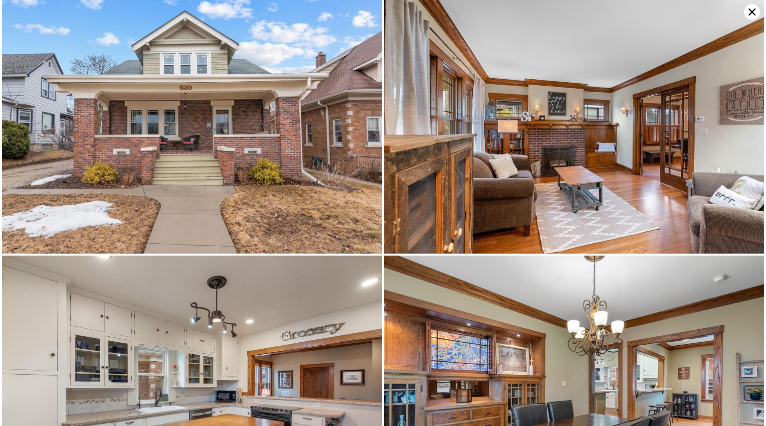
click at [355, 138] on img at bounding box center [192, 127] width 380 height 254
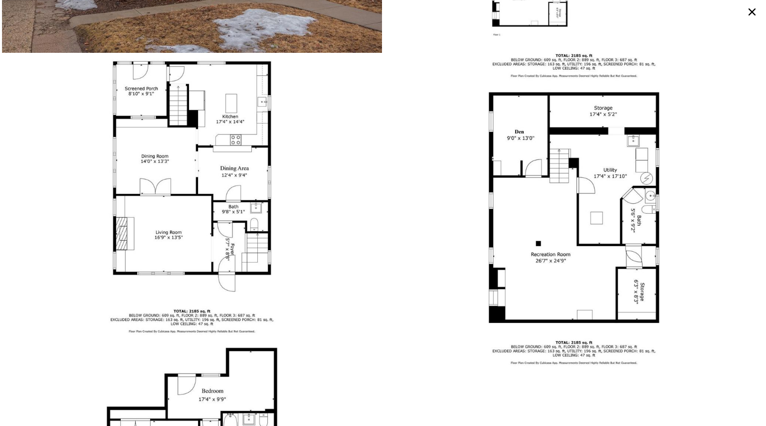
scroll to position [4812, 0]
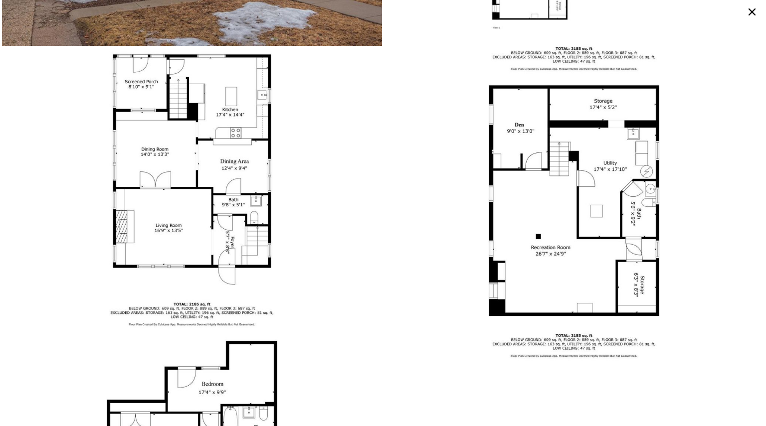
click at [571, 87] on img at bounding box center [574, 221] width 380 height 285
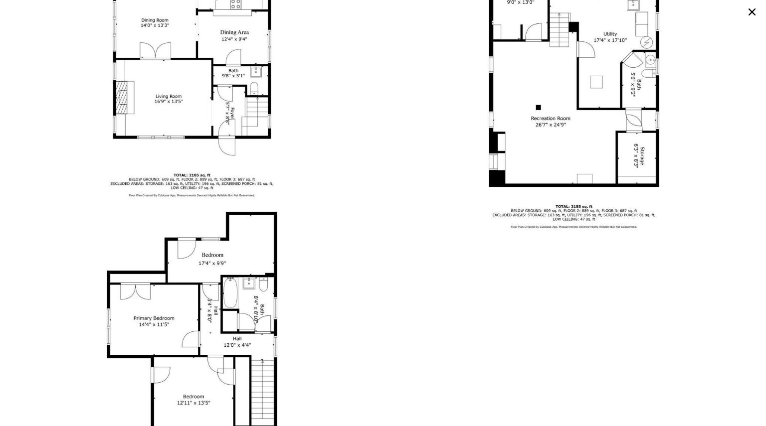
scroll to position [4952, 0]
